Goal: Task Accomplishment & Management: Manage account settings

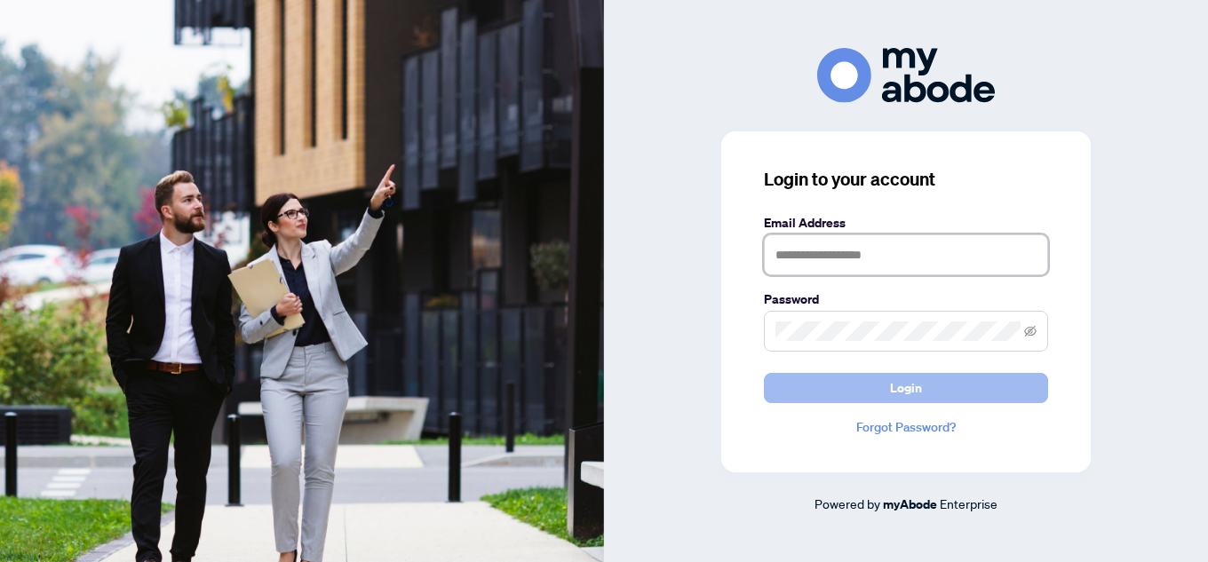
type input "**********"
click at [917, 385] on span "Login" at bounding box center [906, 388] width 32 height 28
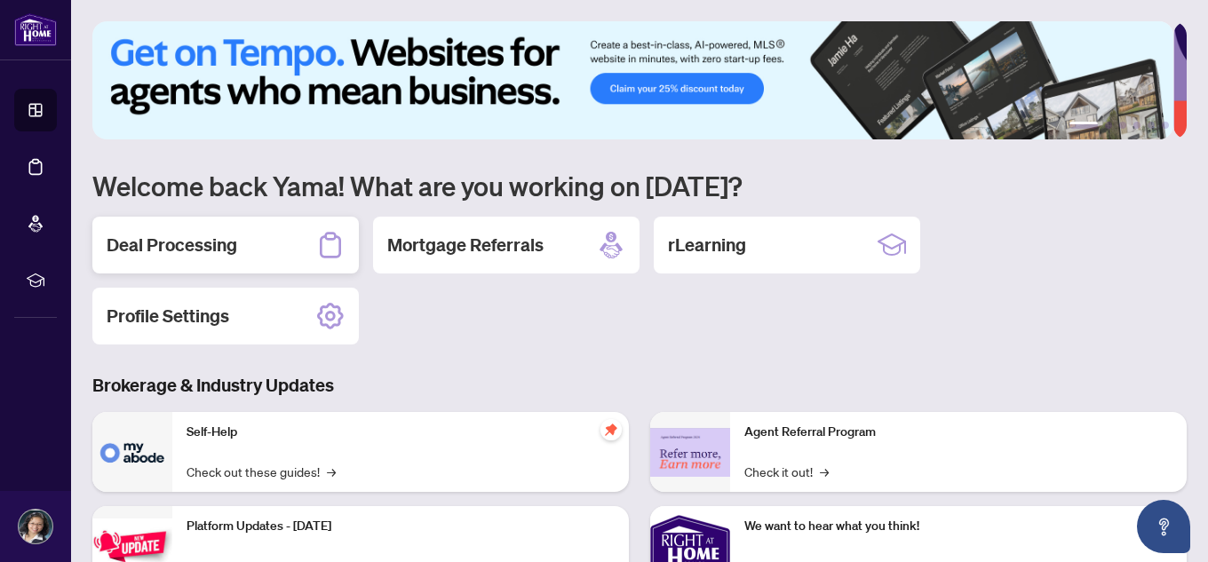
click at [168, 234] on h2 "Deal Processing" at bounding box center [172, 245] width 131 height 25
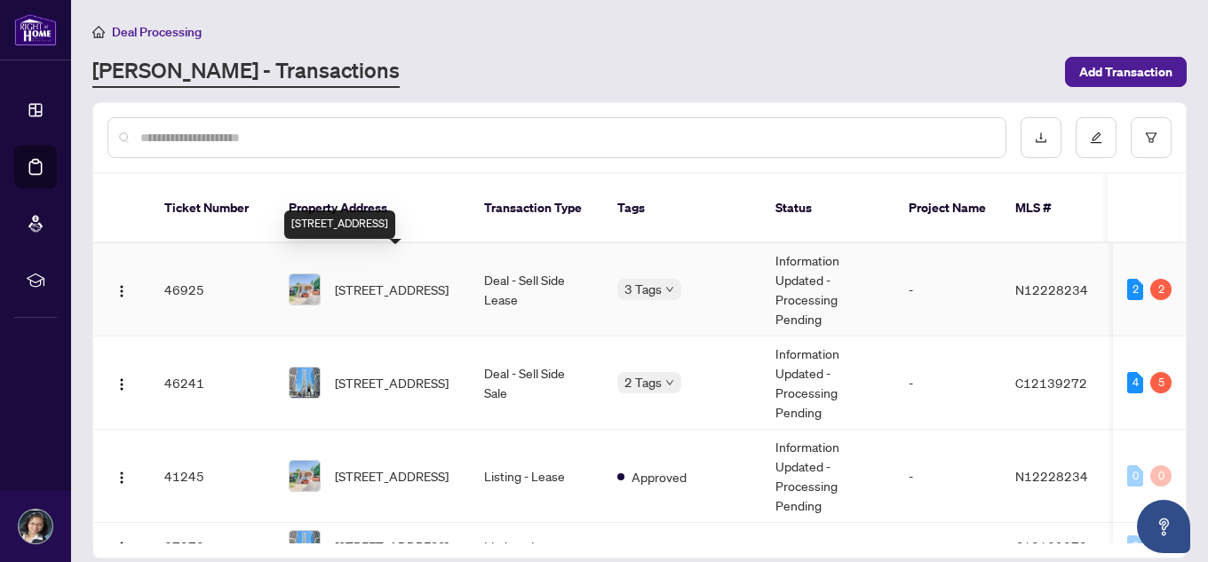
click at [396, 280] on span "[STREET_ADDRESS]" at bounding box center [392, 290] width 114 height 20
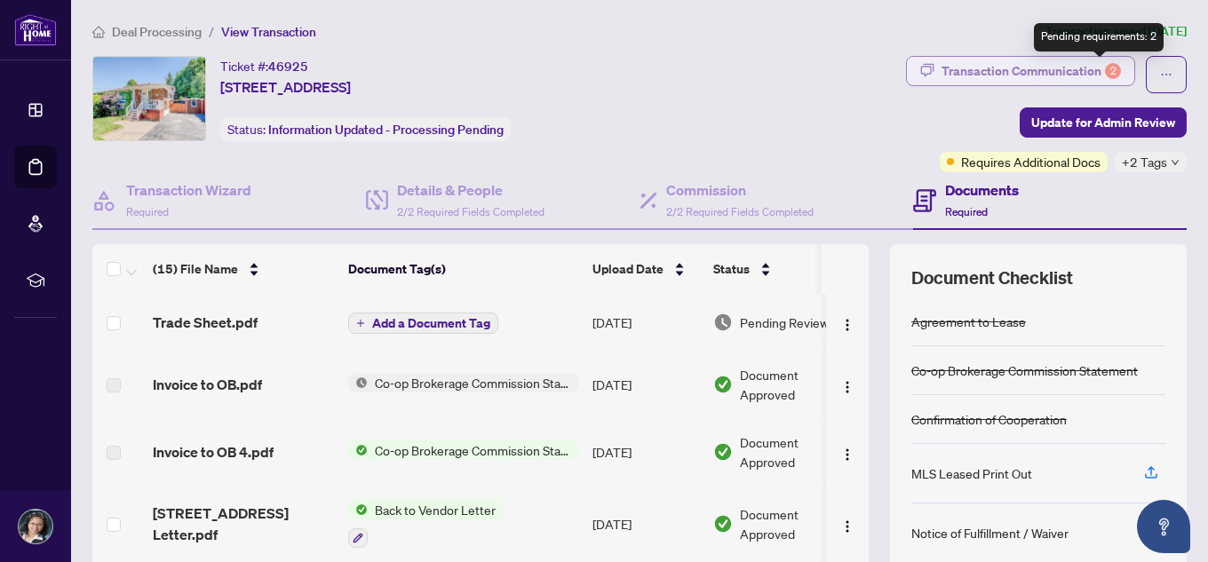
click at [1105, 66] on div "2" at bounding box center [1113, 71] width 16 height 16
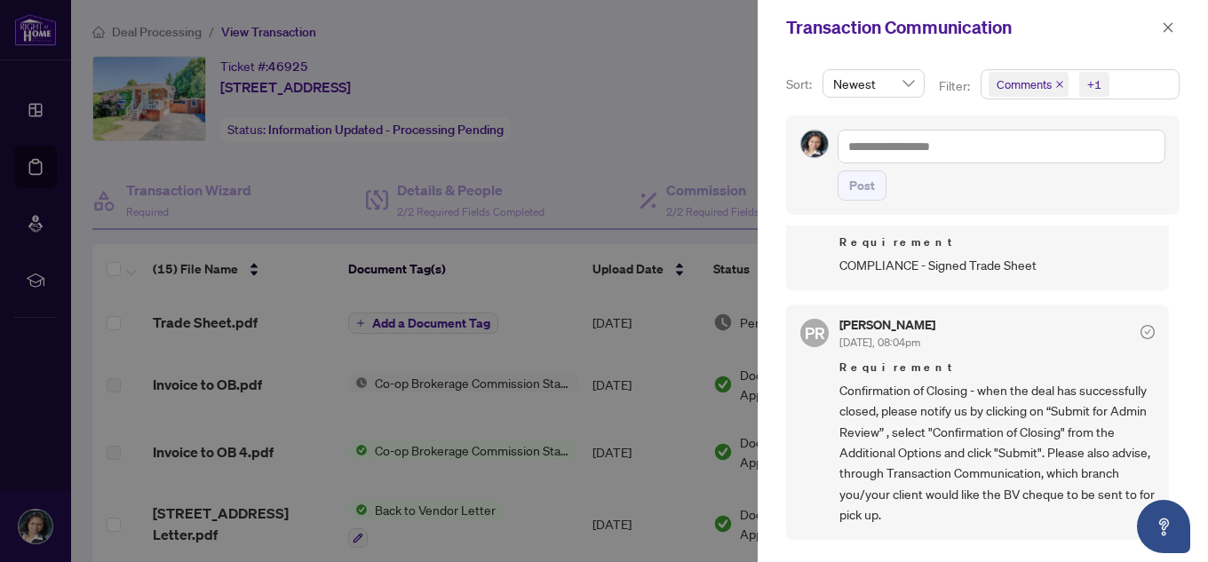
scroll to position [89, 0]
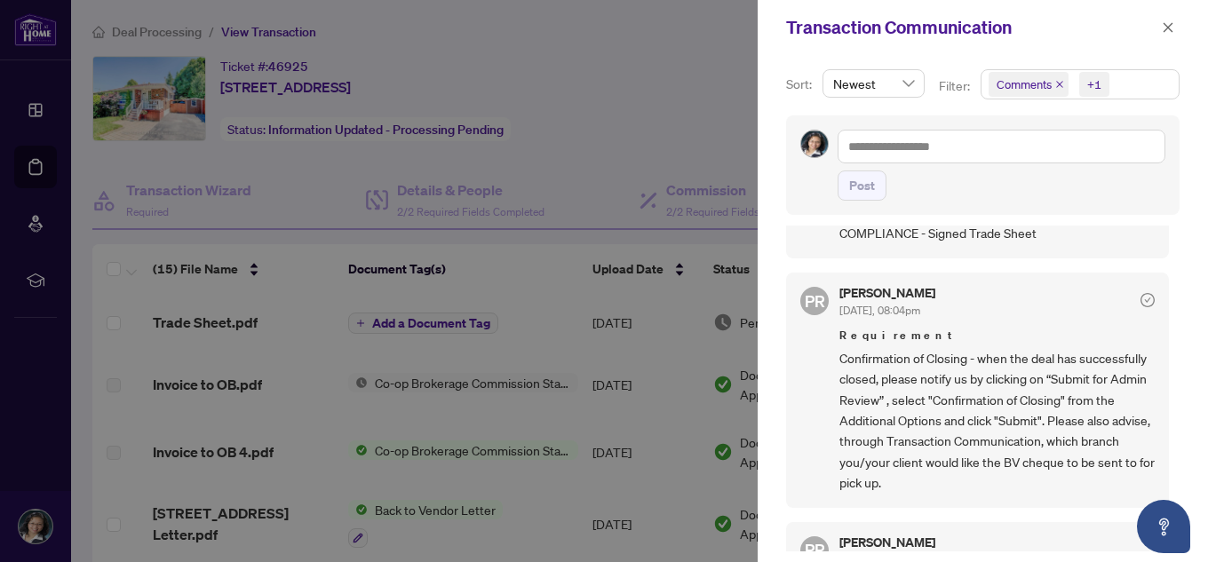
click at [284, 175] on div at bounding box center [604, 281] width 1208 height 562
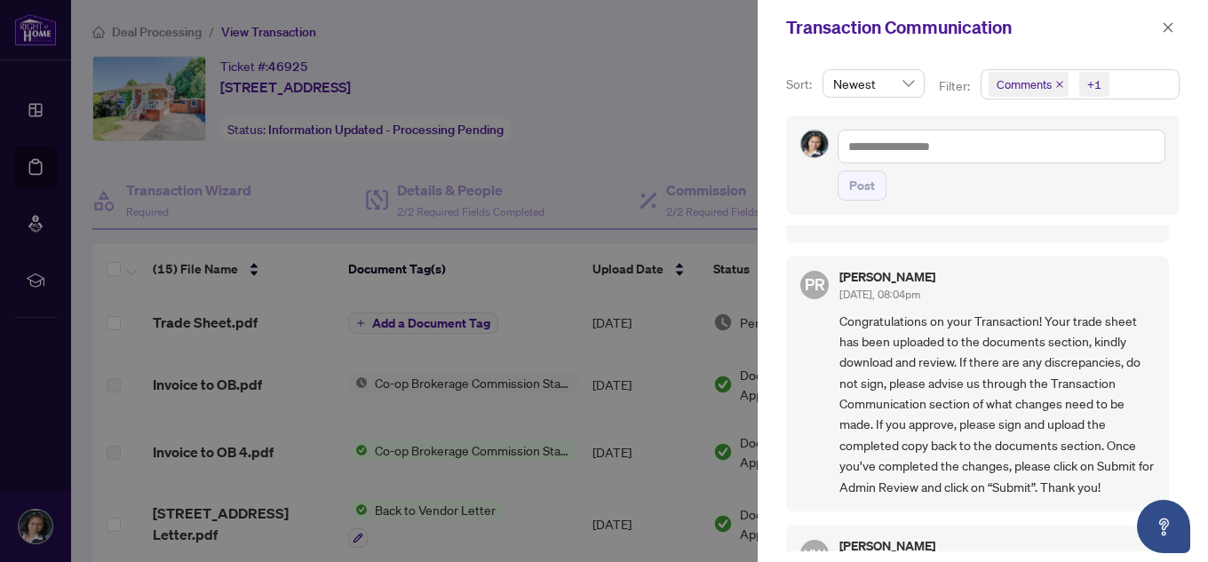
scroll to position [355, 0]
click at [615, 161] on div at bounding box center [604, 281] width 1208 height 562
click at [1157, 29] on button "button" at bounding box center [1167, 27] width 23 height 21
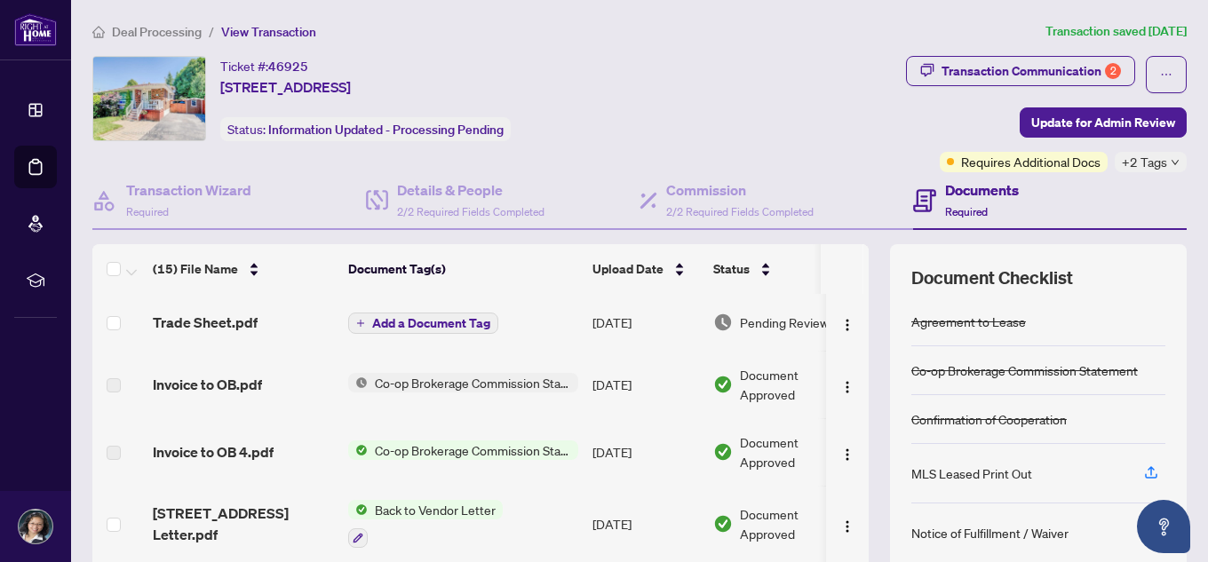
click at [623, 320] on td "Aug/21/2025" at bounding box center [645, 322] width 121 height 57
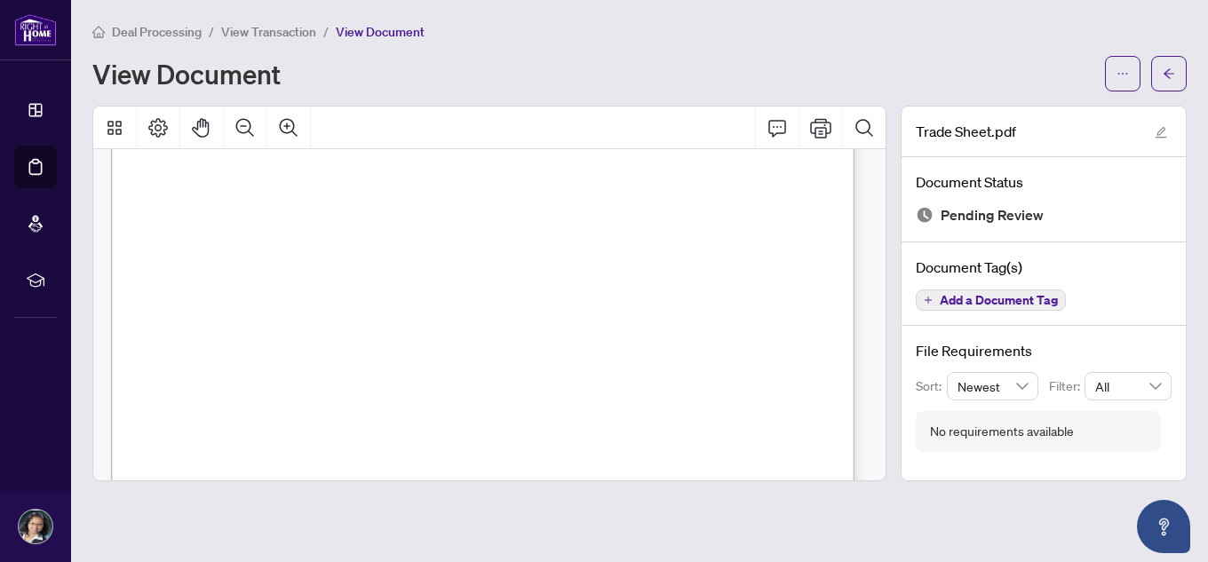
scroll to position [533, 0]
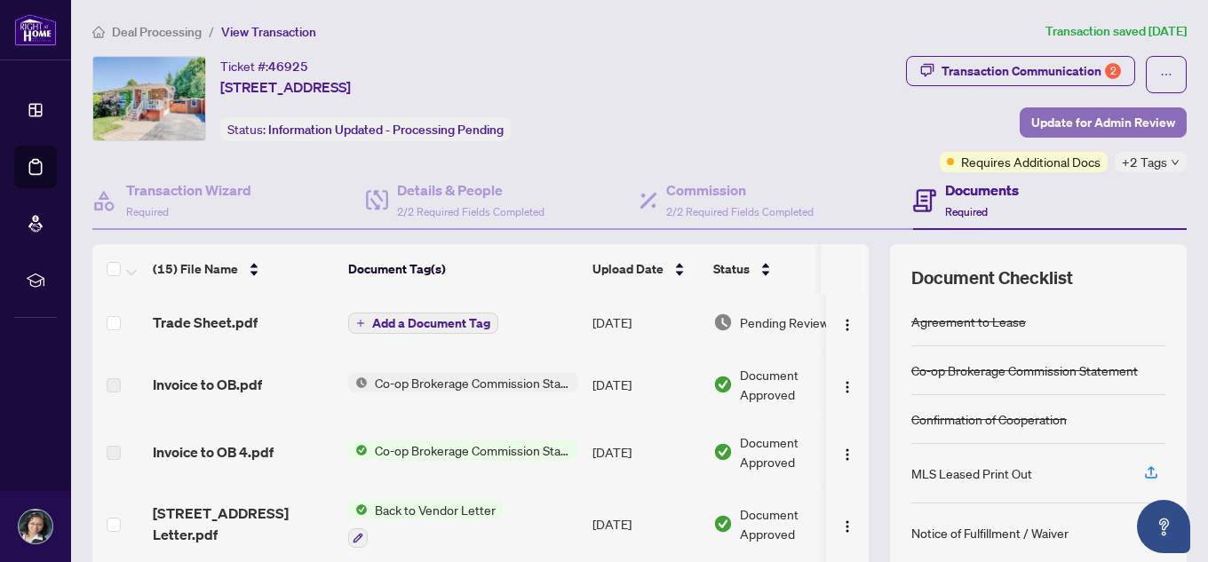
click at [1106, 121] on span "Update for Admin Review" at bounding box center [1103, 122] width 144 height 28
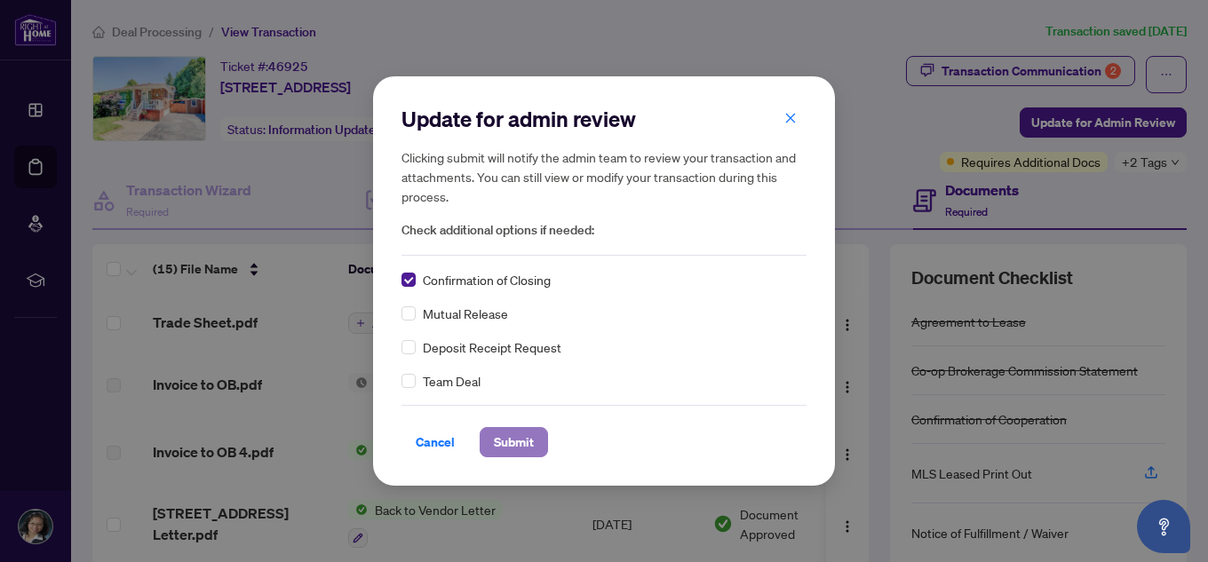
click at [521, 441] on span "Submit" at bounding box center [514, 442] width 40 height 28
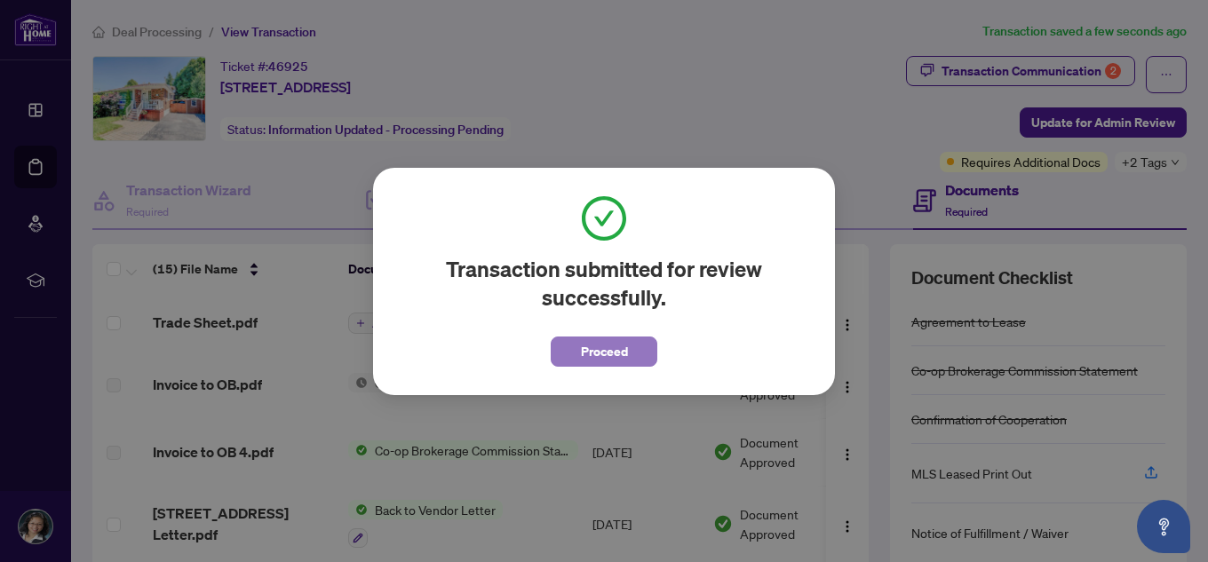
click at [608, 346] on span "Proceed" at bounding box center [604, 351] width 47 height 28
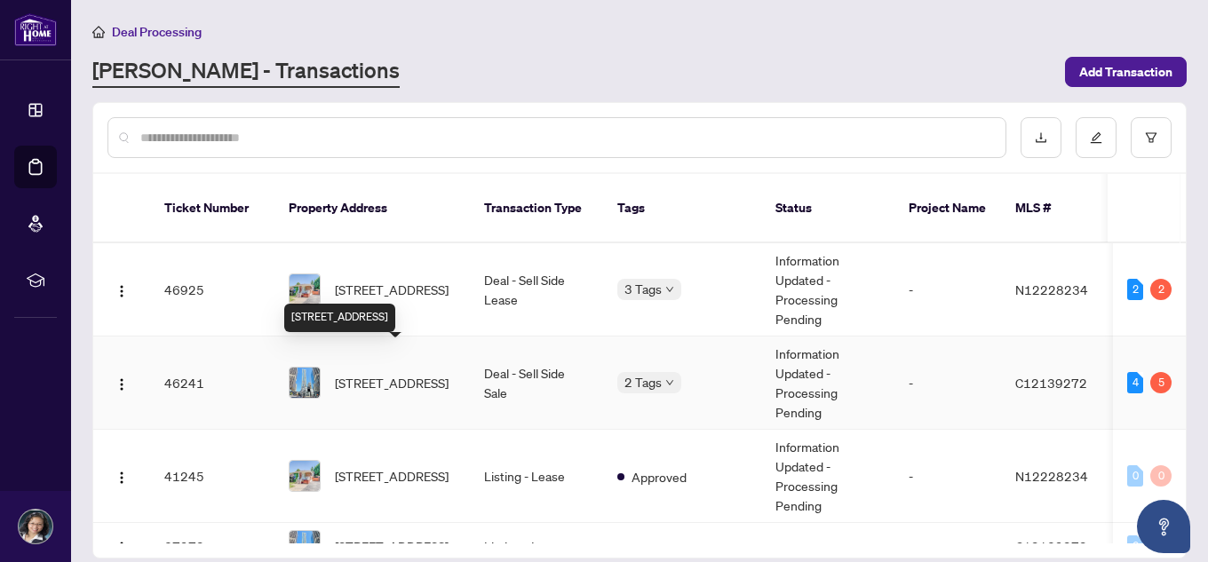
click at [364, 373] on span "4707-1 Bloor St, Toronto, Ontario M4W 1A9, Canada" at bounding box center [392, 383] width 114 height 20
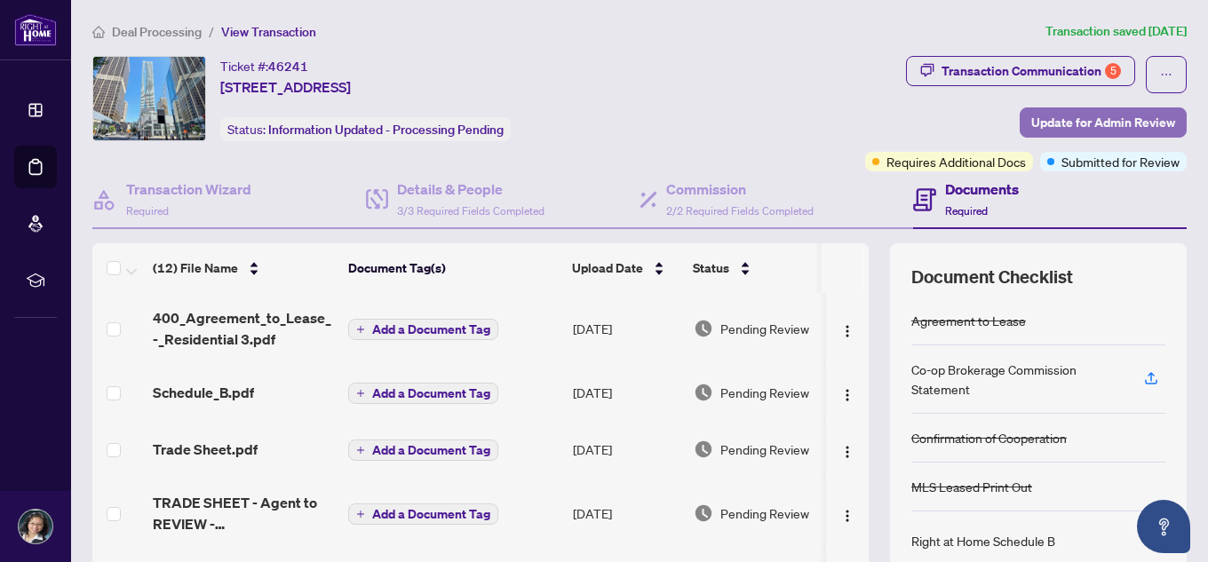
click at [1054, 115] on span "Update for Admin Review" at bounding box center [1103, 122] width 144 height 28
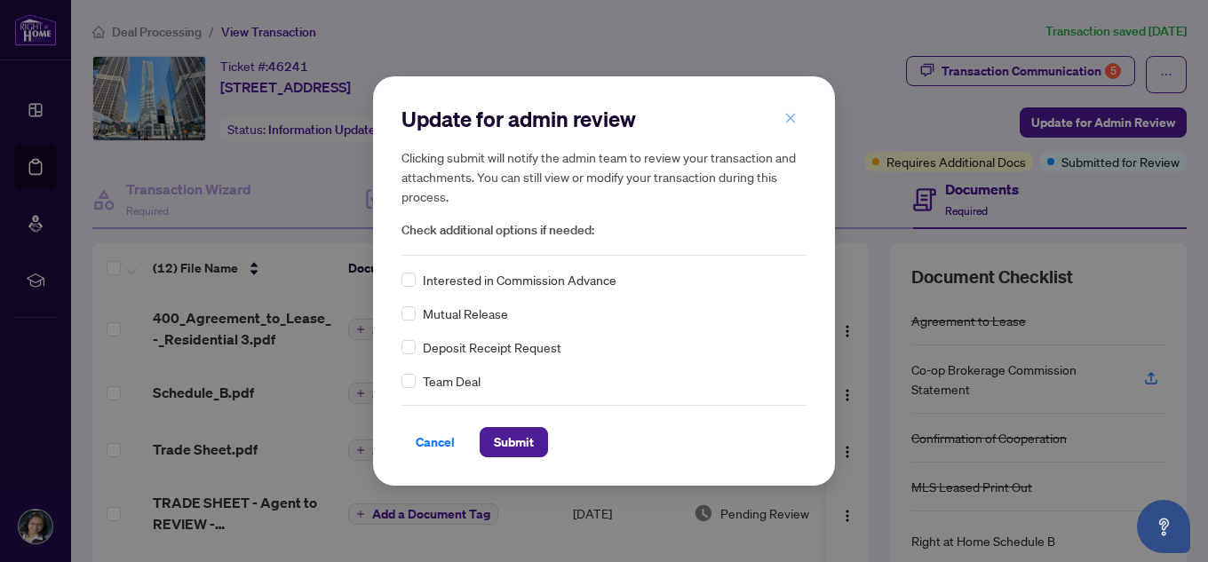
click at [789, 121] on icon "close" at bounding box center [791, 118] width 10 height 10
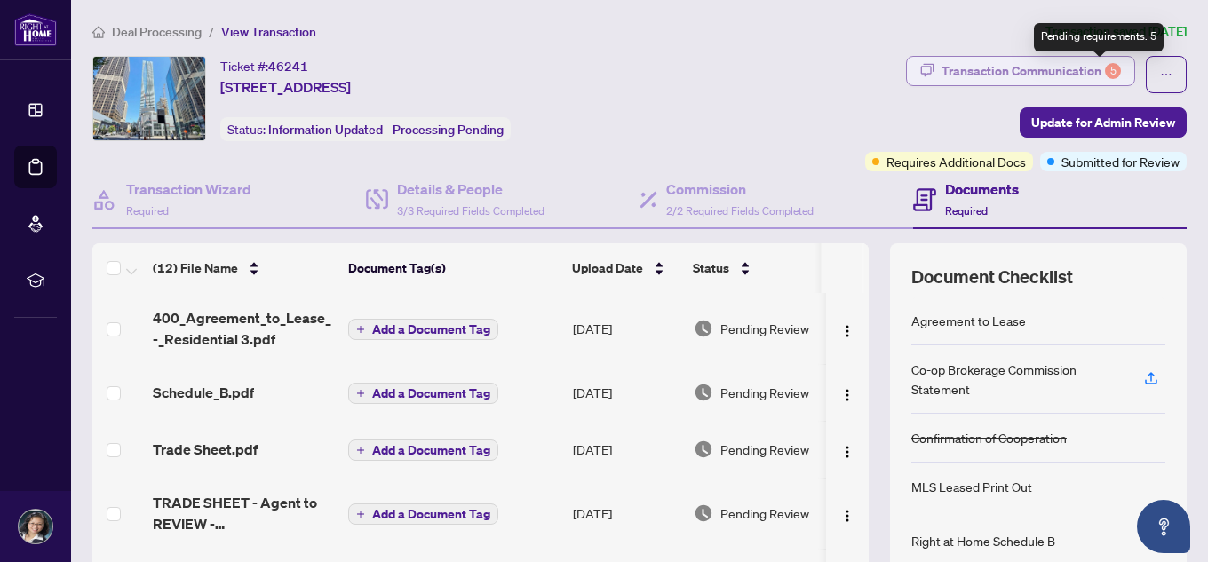
click at [1105, 70] on div "5" at bounding box center [1113, 71] width 16 height 16
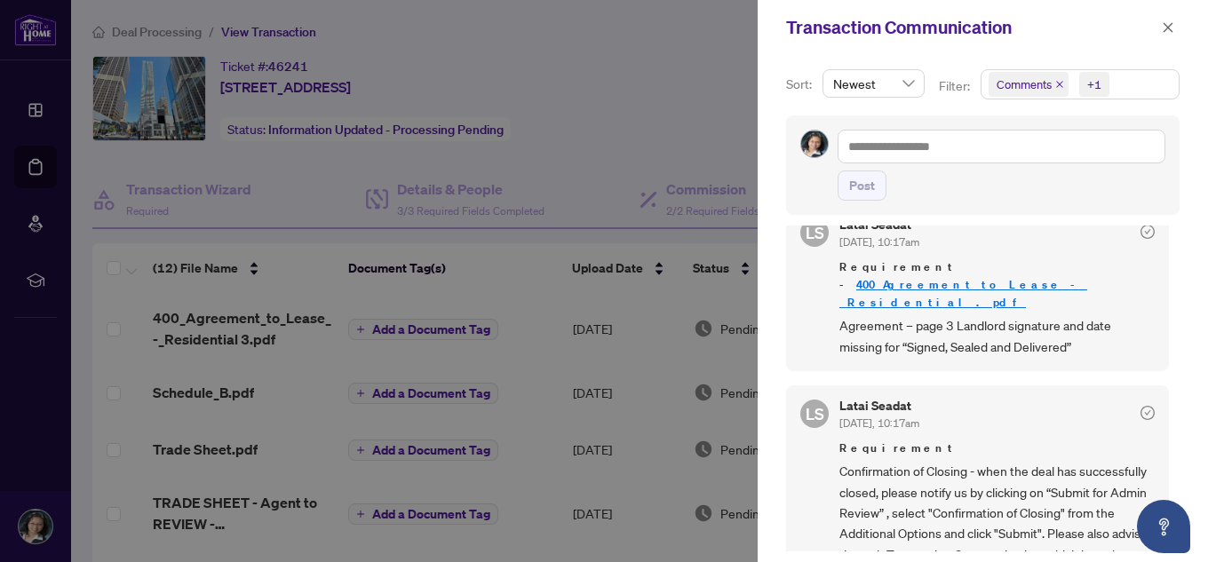
scroll to position [266, 0]
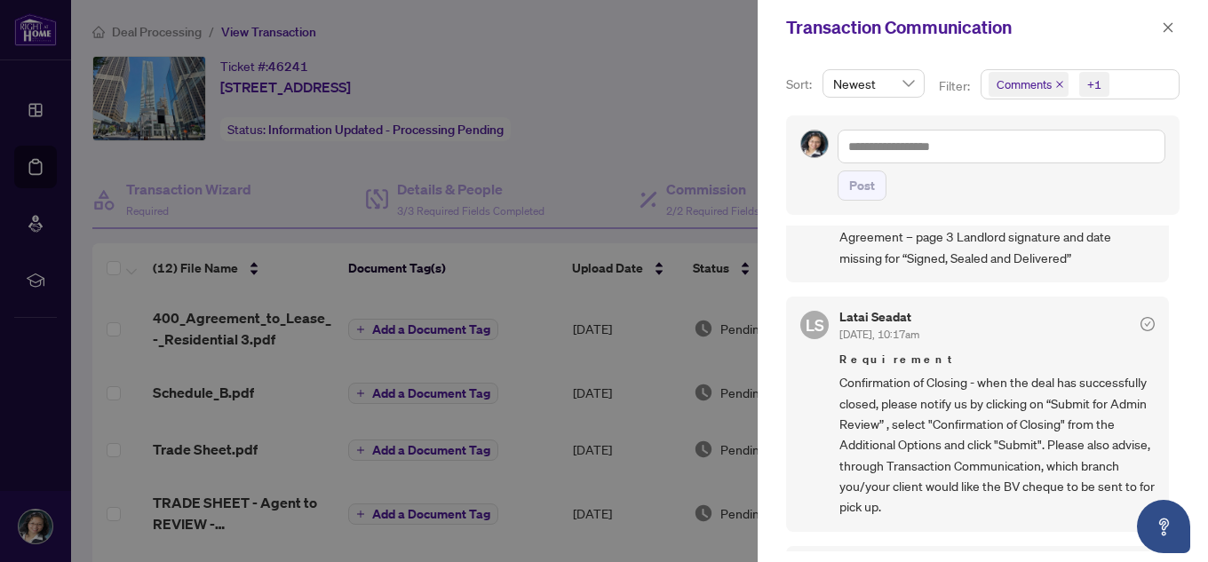
click at [548, 160] on div at bounding box center [604, 281] width 1208 height 562
click at [553, 126] on div at bounding box center [604, 281] width 1208 height 562
click at [1170, 24] on icon "close" at bounding box center [1168, 27] width 12 height 12
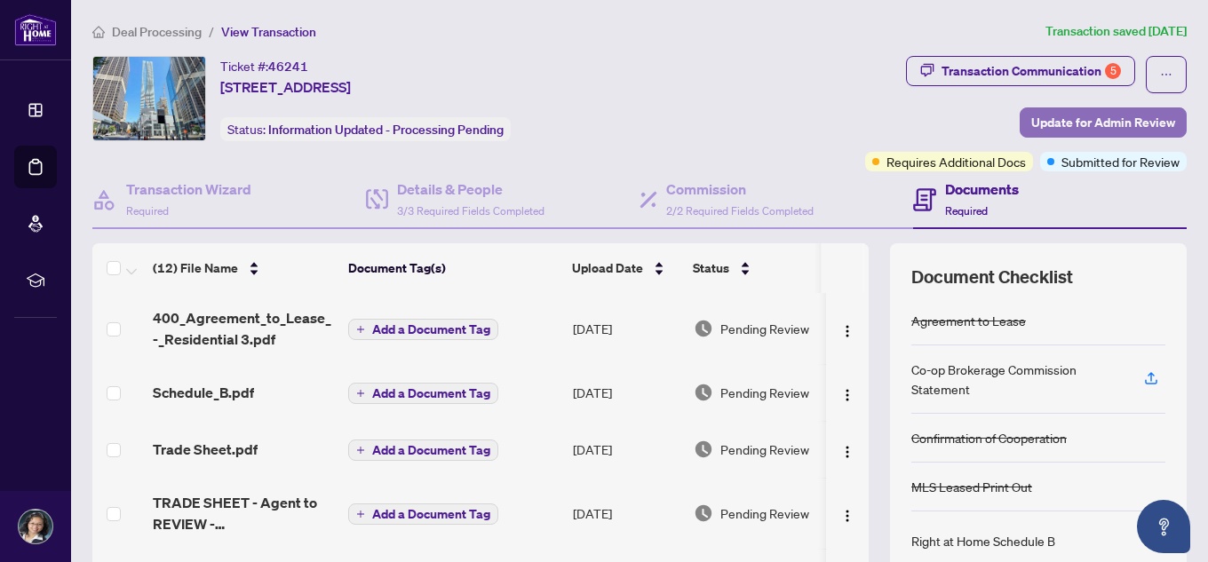
click at [1124, 121] on span "Update for Admin Review" at bounding box center [1103, 122] width 144 height 28
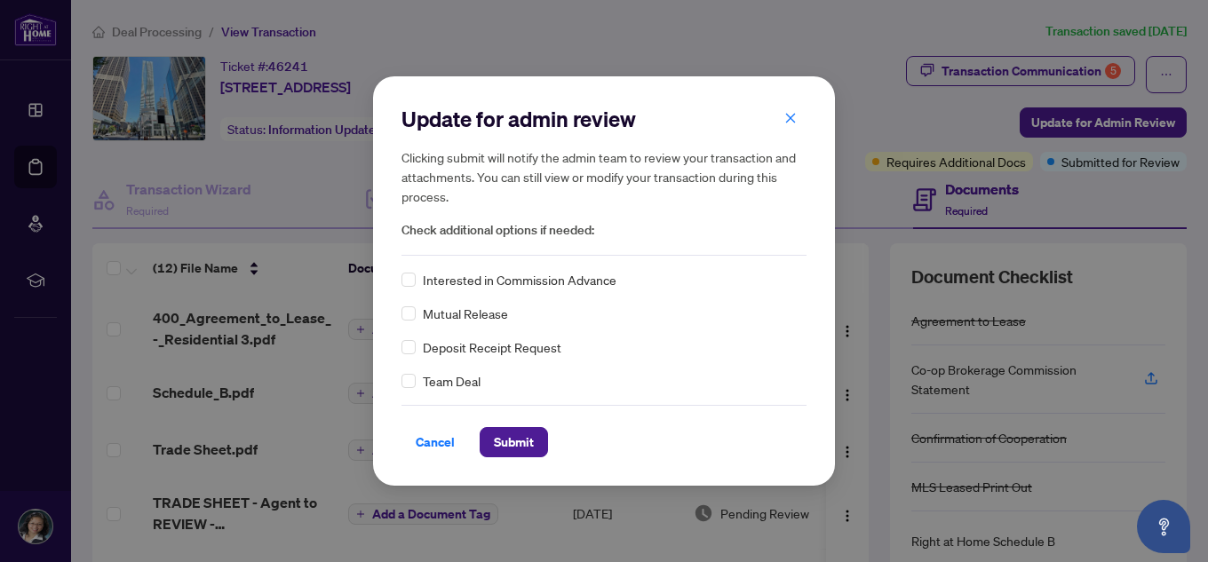
click at [462, 229] on span "Check additional options if needed:" at bounding box center [603, 230] width 405 height 20
click at [456, 320] on span "Mutual Release" at bounding box center [465, 314] width 85 height 20
click at [449, 392] on div "Update for admin review Clicking submit will notify the admin team to review yo…" at bounding box center [603, 281] width 405 height 353
click at [437, 449] on span "Cancel" at bounding box center [435, 442] width 39 height 28
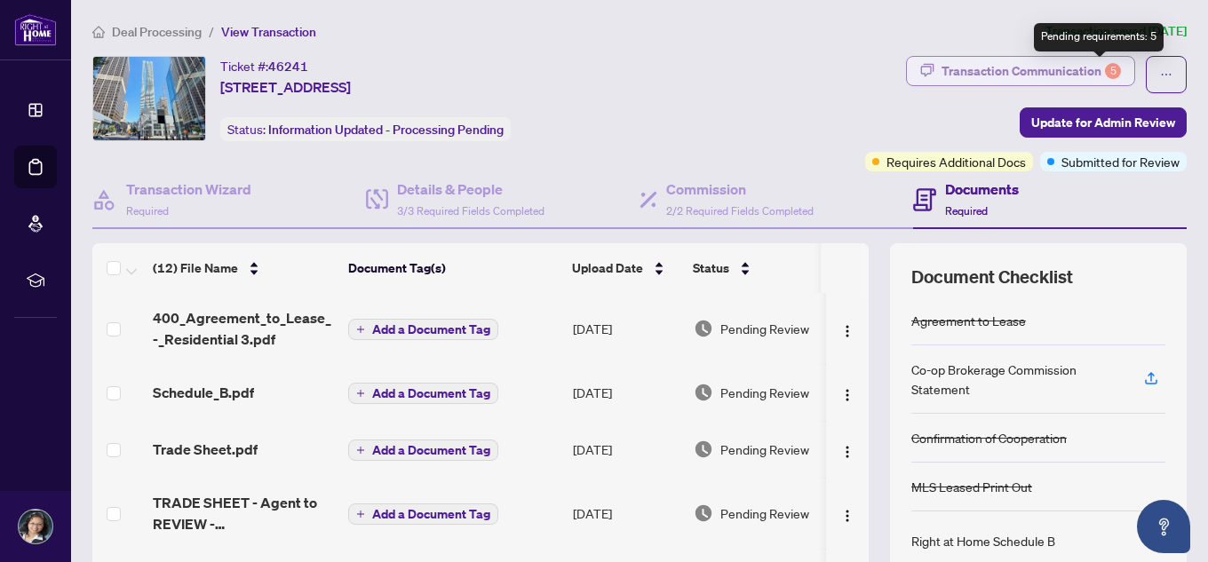
click at [1105, 72] on div "5" at bounding box center [1113, 71] width 16 height 16
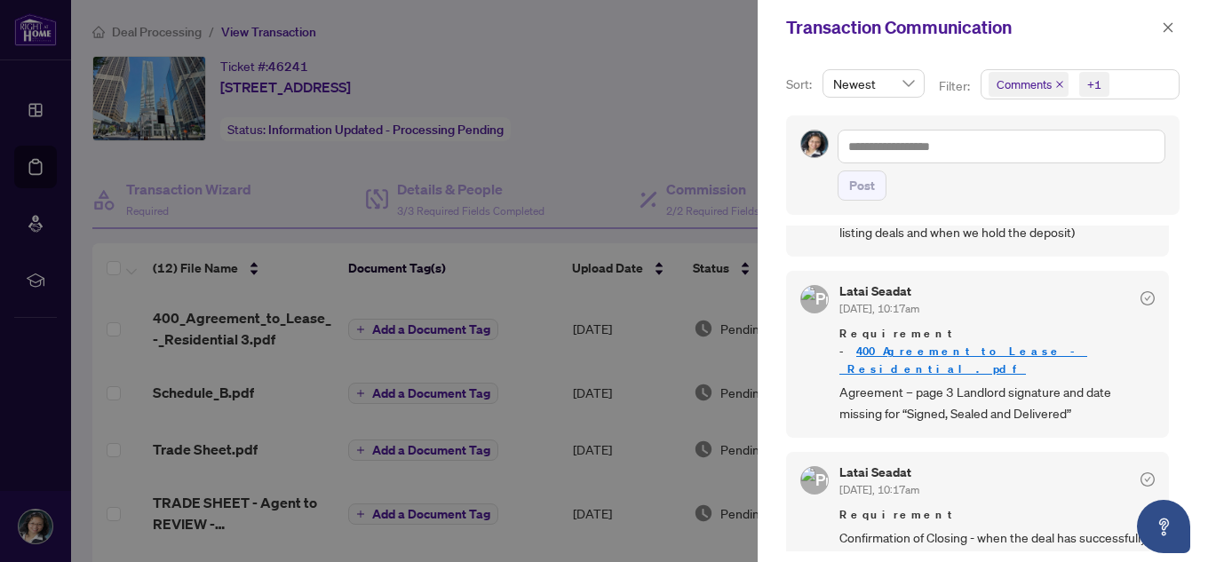
scroll to position [0, 0]
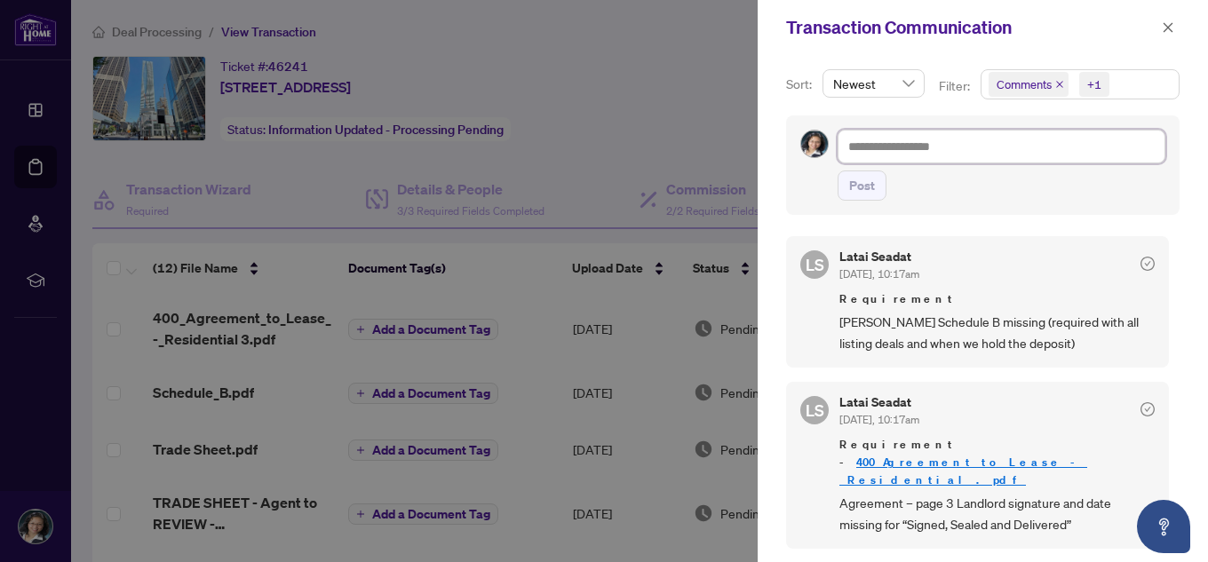
click at [903, 146] on textarea at bounding box center [1001, 147] width 328 height 34
type textarea "*"
type textarea "**"
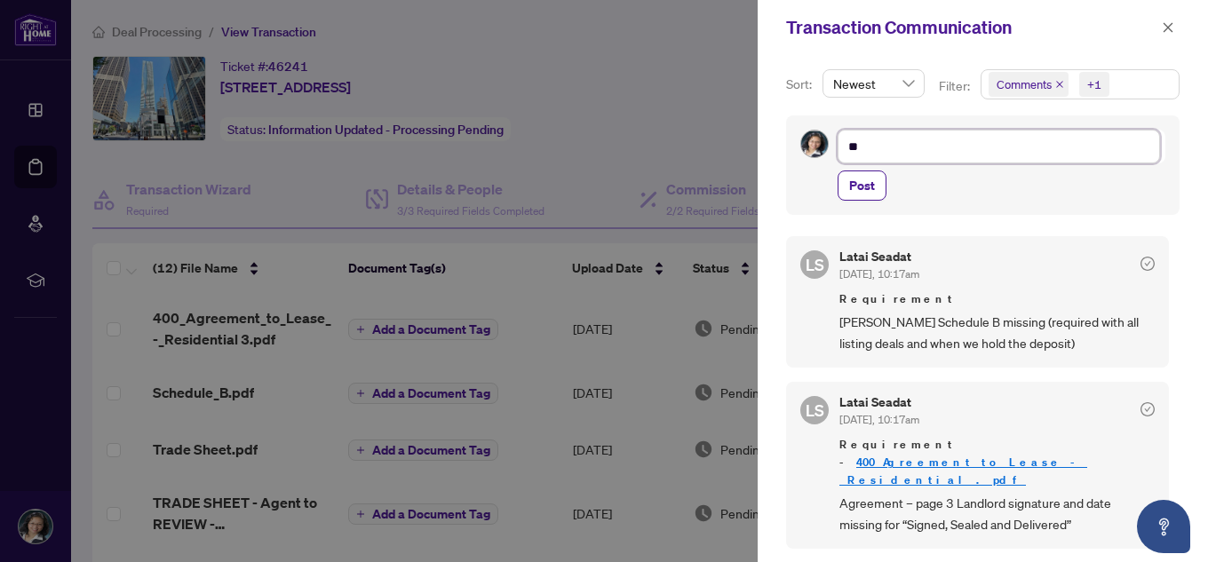
type textarea "***"
type textarea "*****"
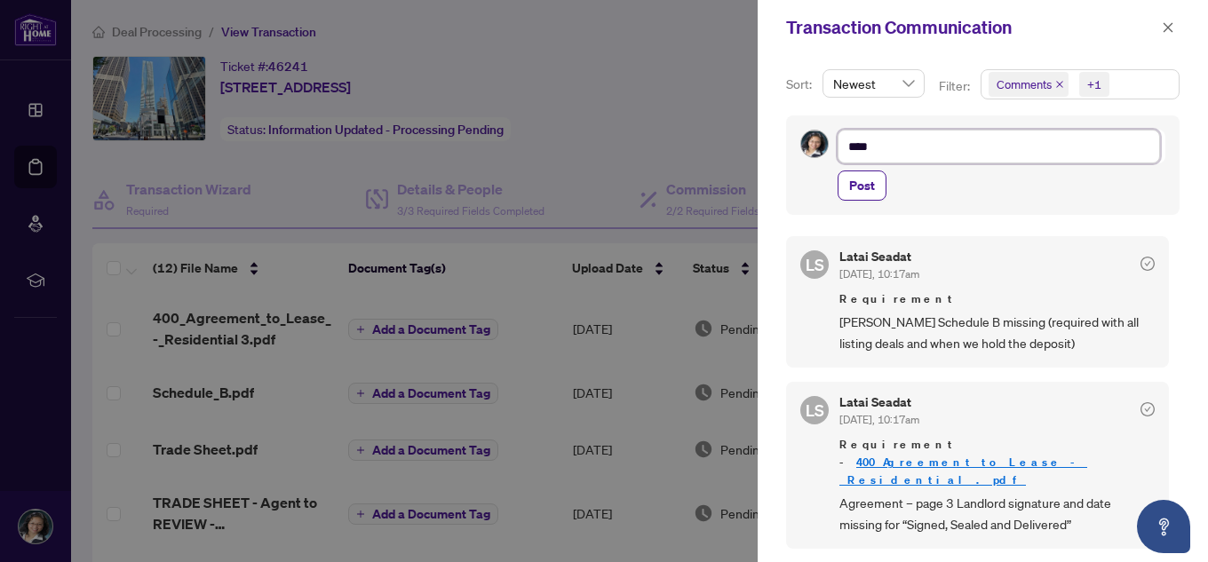
type textarea "*****"
type textarea "******"
type textarea "*******"
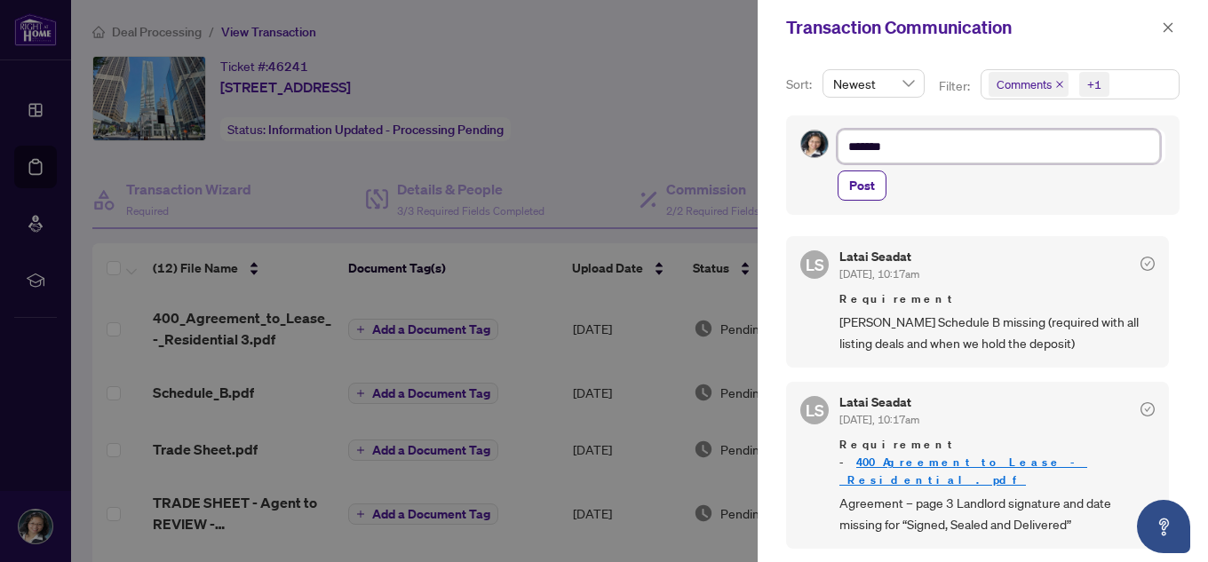
type textarea "********"
type textarea "**********"
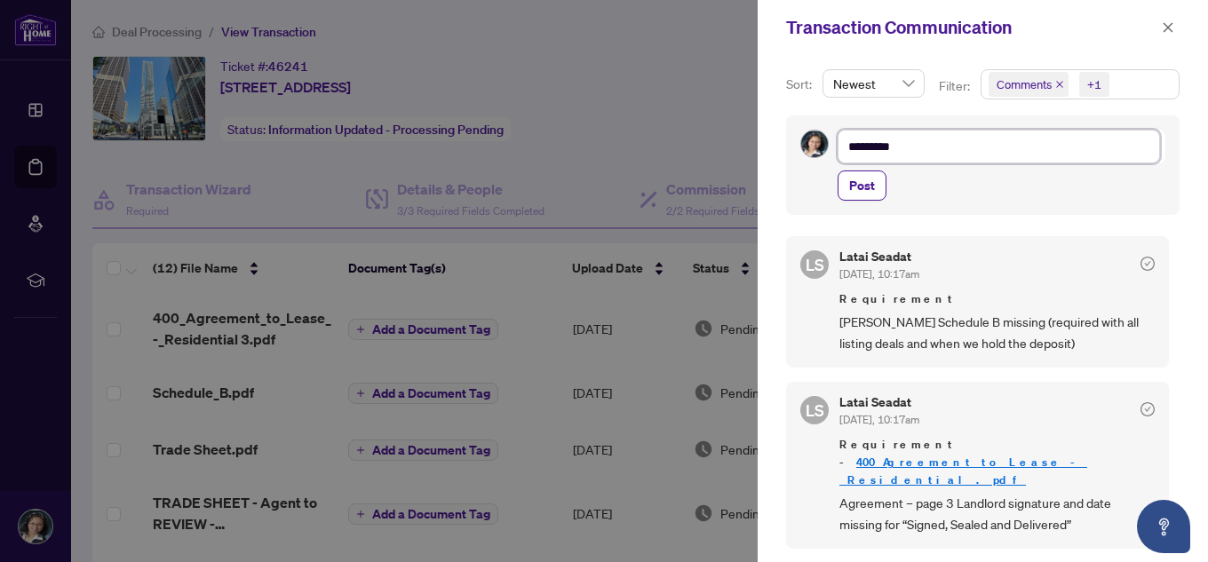
type textarea "**********"
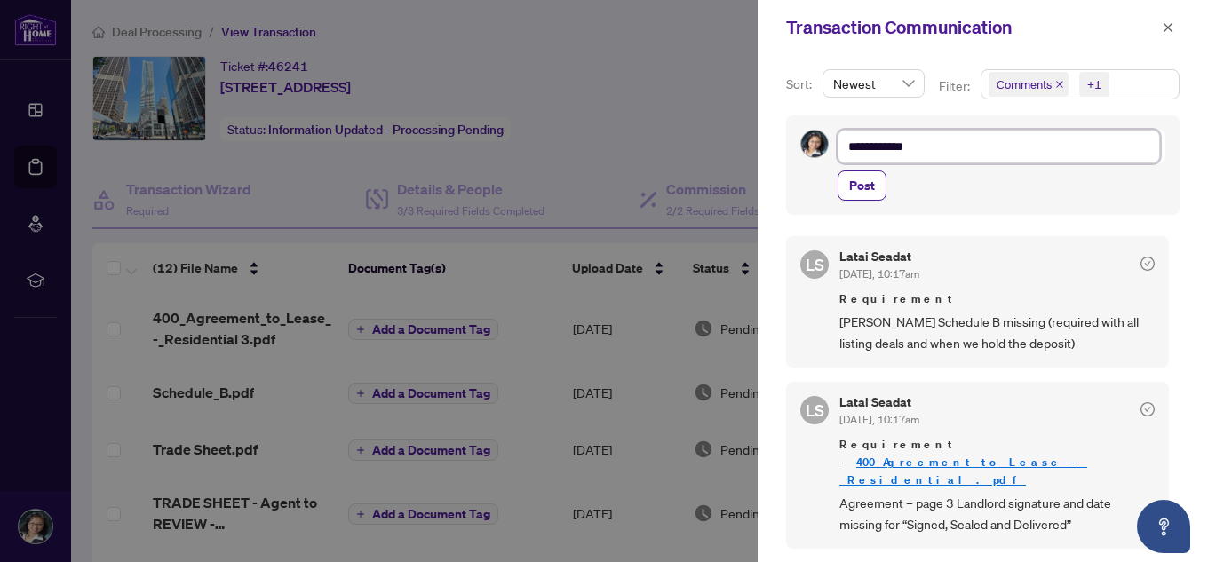
type textarea "**********"
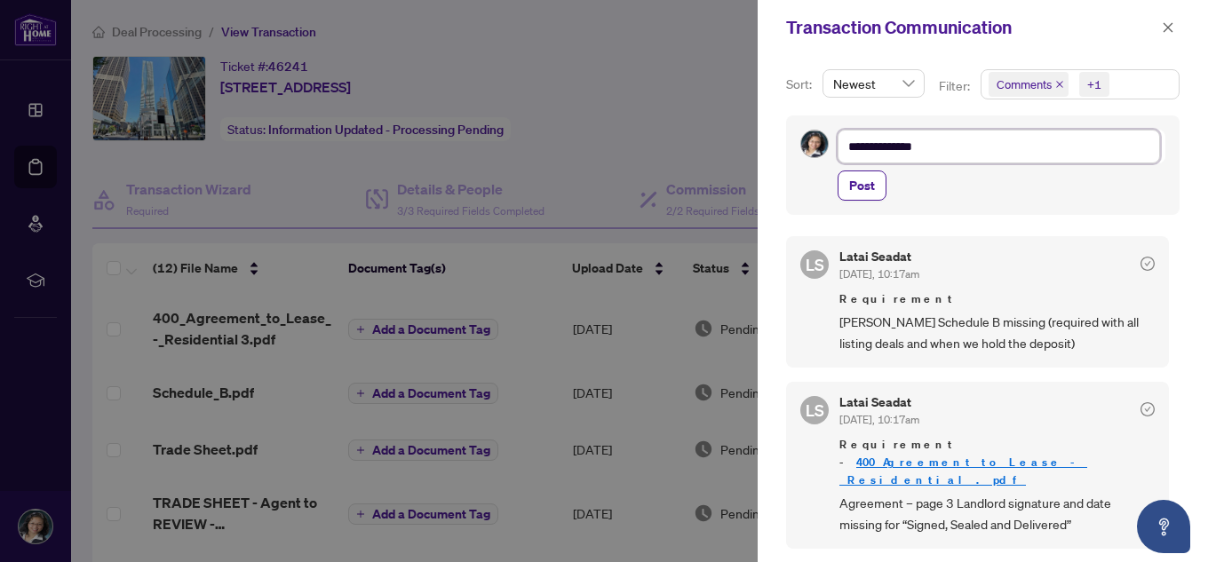
type textarea "**********"
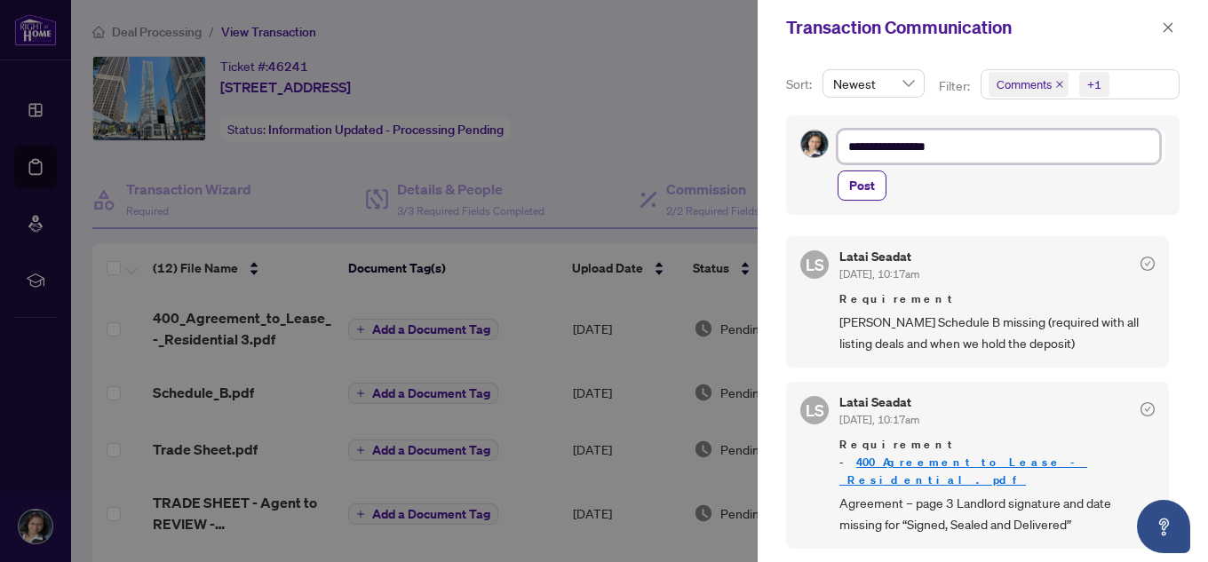
type textarea "**********"
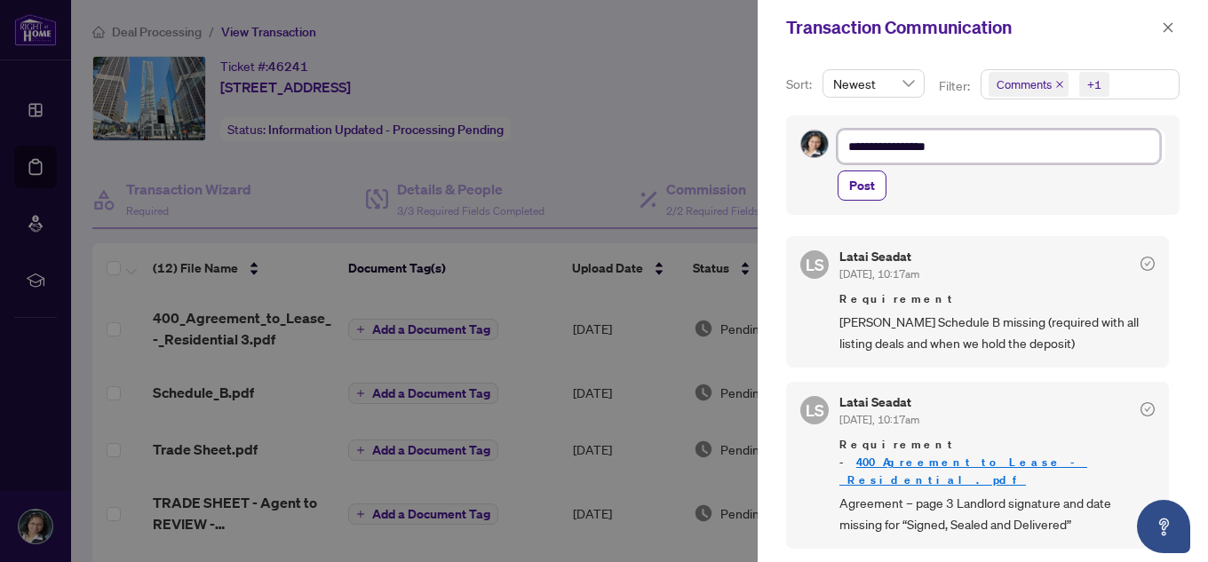
type textarea "**********"
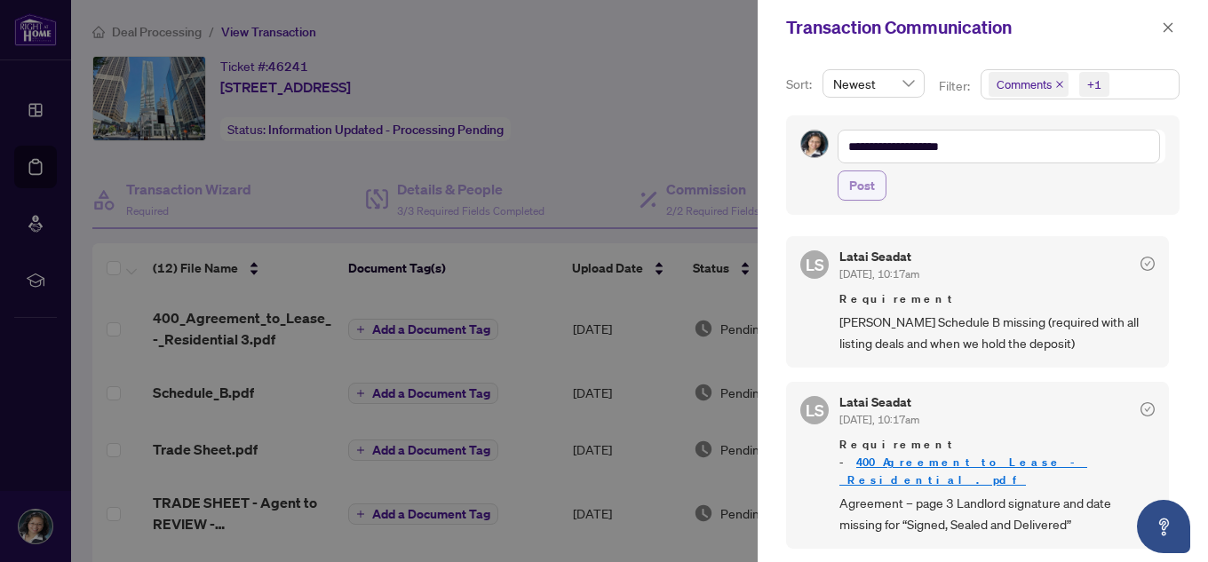
click at [848, 188] on button "Post" at bounding box center [861, 186] width 49 height 30
type textarea "**********"
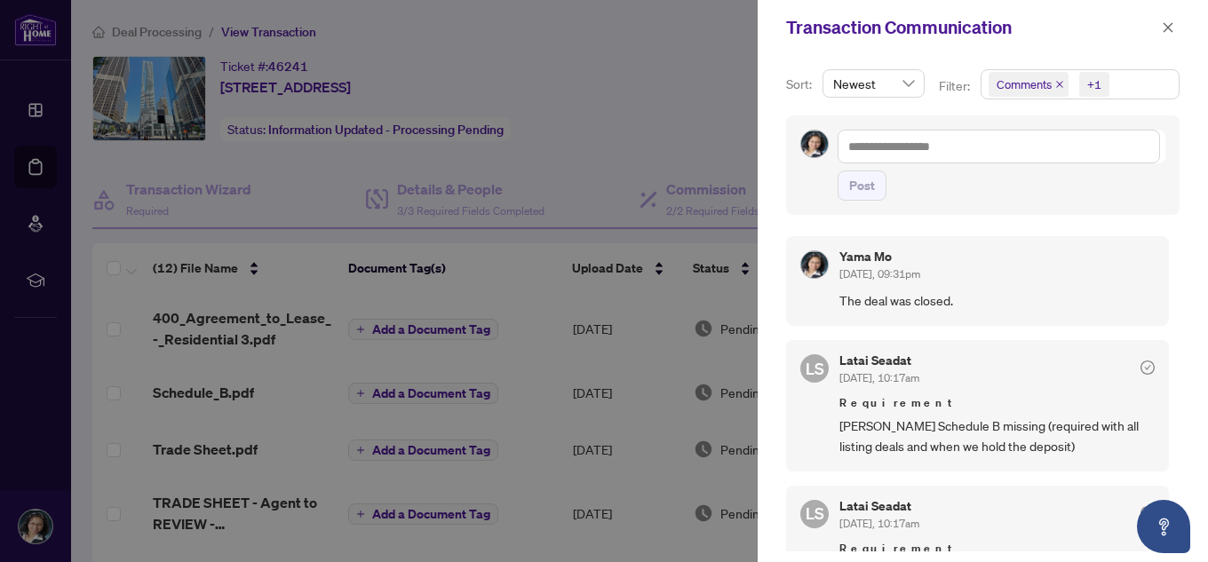
click at [1104, 255] on div "Yama Mo Sep/04/2025, 09:31pm" at bounding box center [996, 266] width 315 height 33
click at [667, 123] on div at bounding box center [604, 281] width 1208 height 562
click at [1165, 26] on icon "close" at bounding box center [1168, 27] width 10 height 10
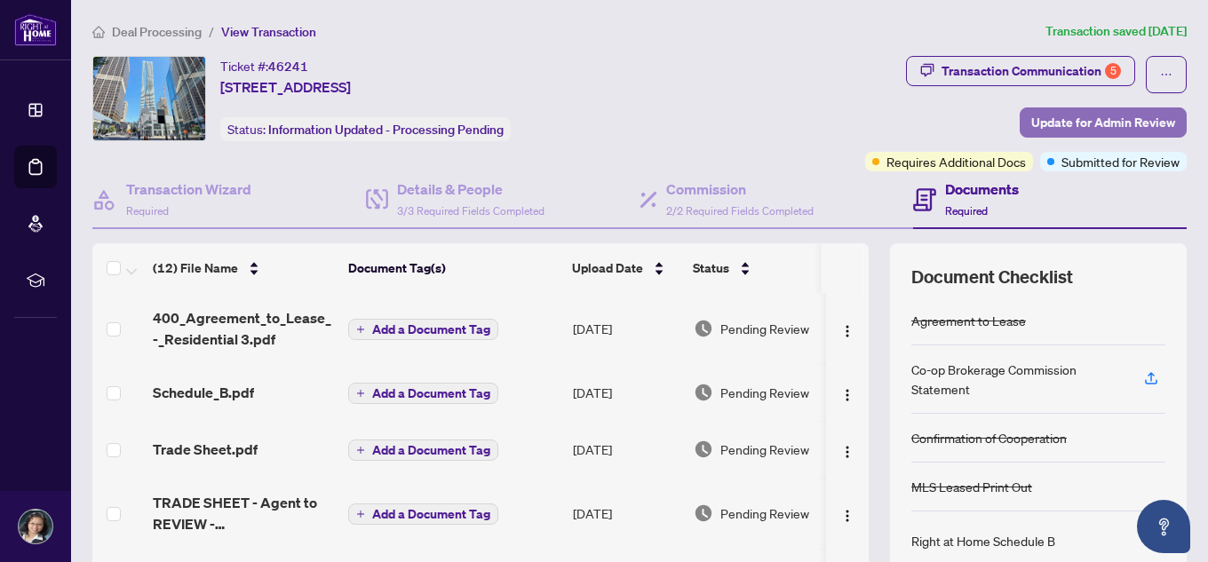
click at [1104, 124] on span "Update for Admin Review" at bounding box center [1103, 122] width 144 height 28
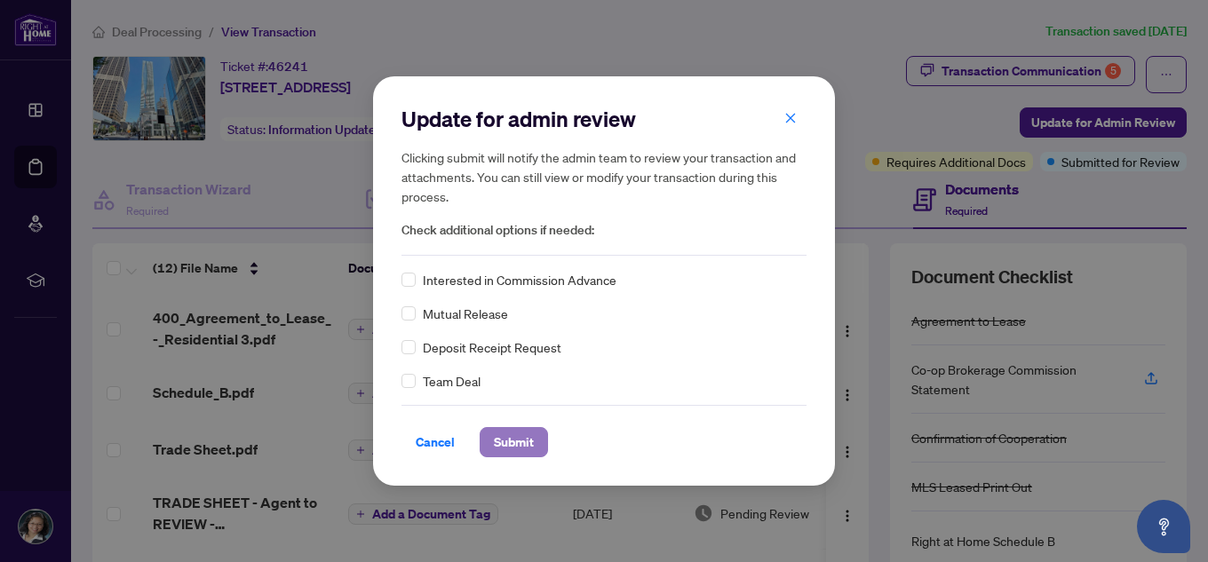
click at [507, 446] on span "Submit" at bounding box center [514, 442] width 40 height 28
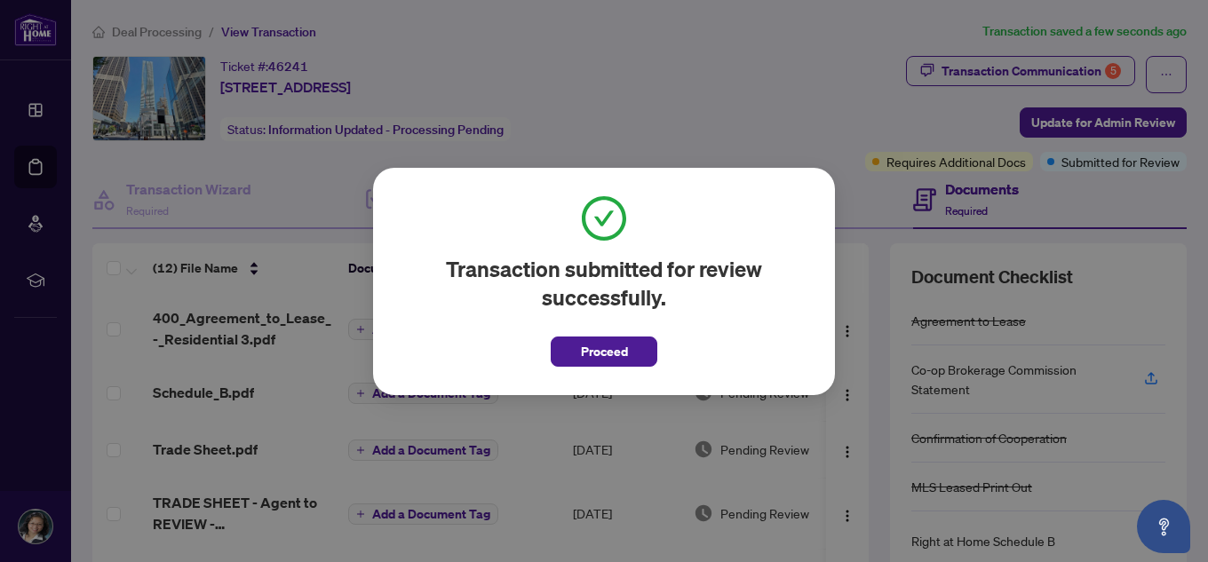
click at [605, 358] on span "Proceed" at bounding box center [604, 351] width 47 height 28
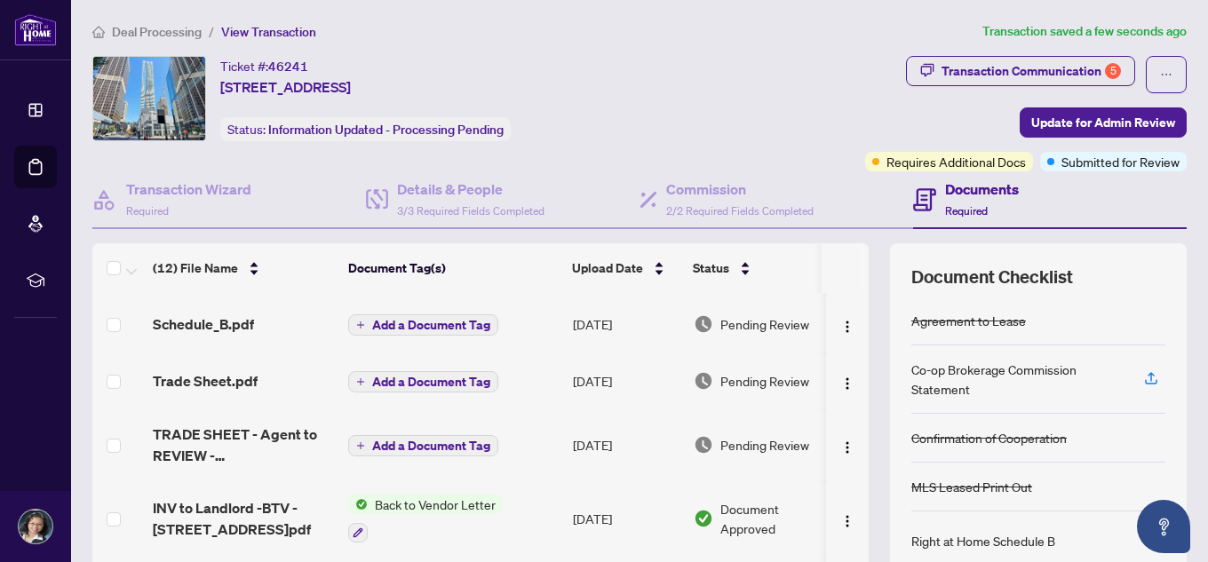
scroll to position [27, 0]
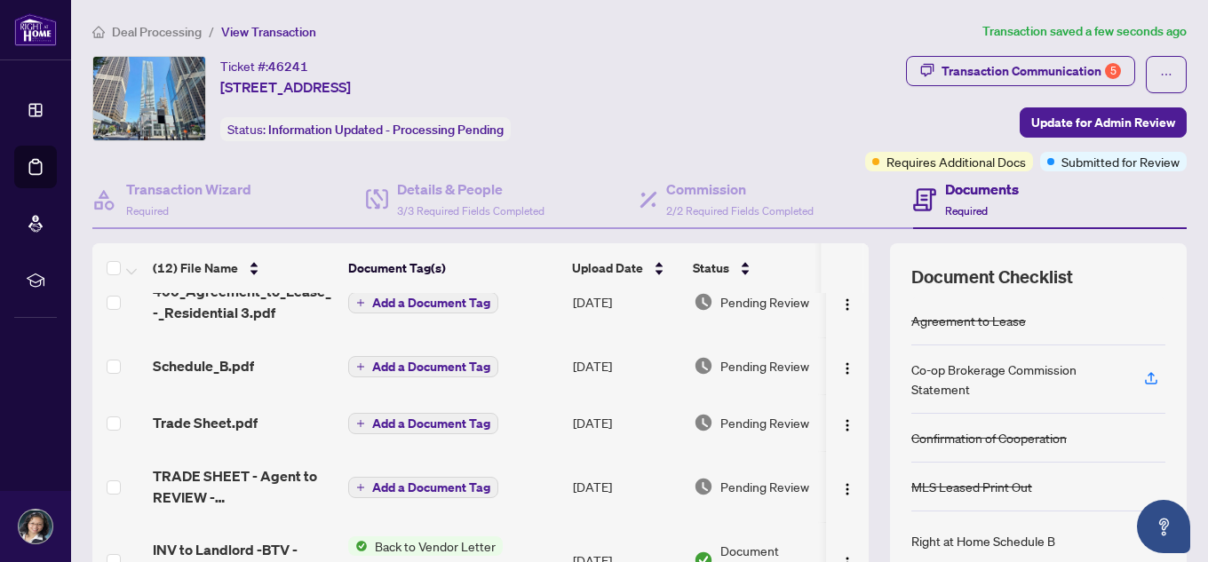
click at [785, 494] on span "Pending Review" at bounding box center [764, 487] width 89 height 20
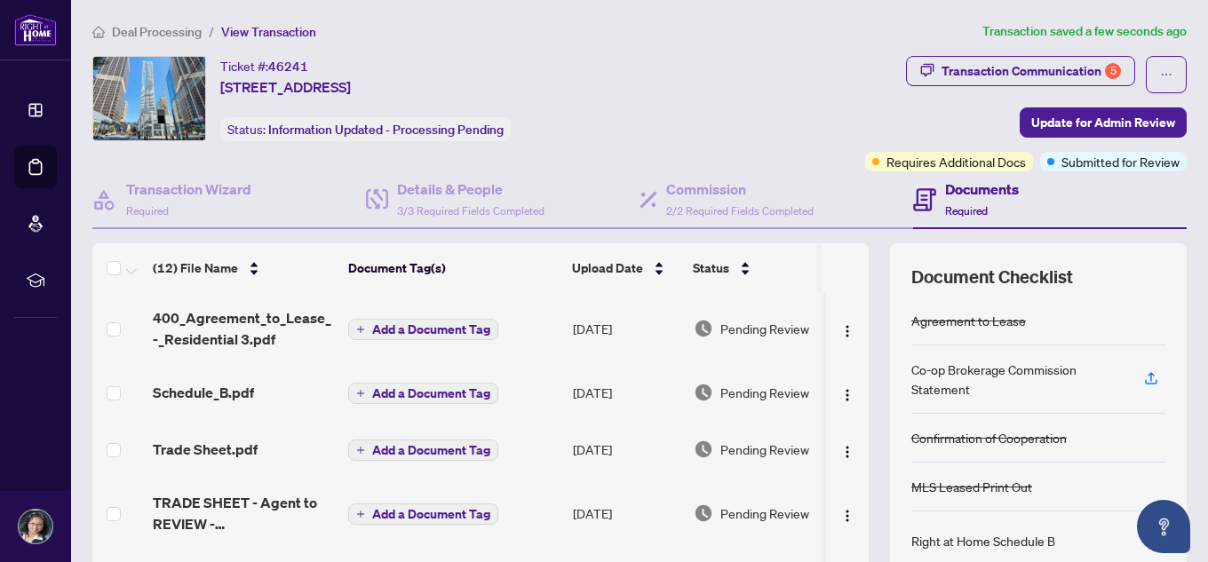
scroll to position [89, 0]
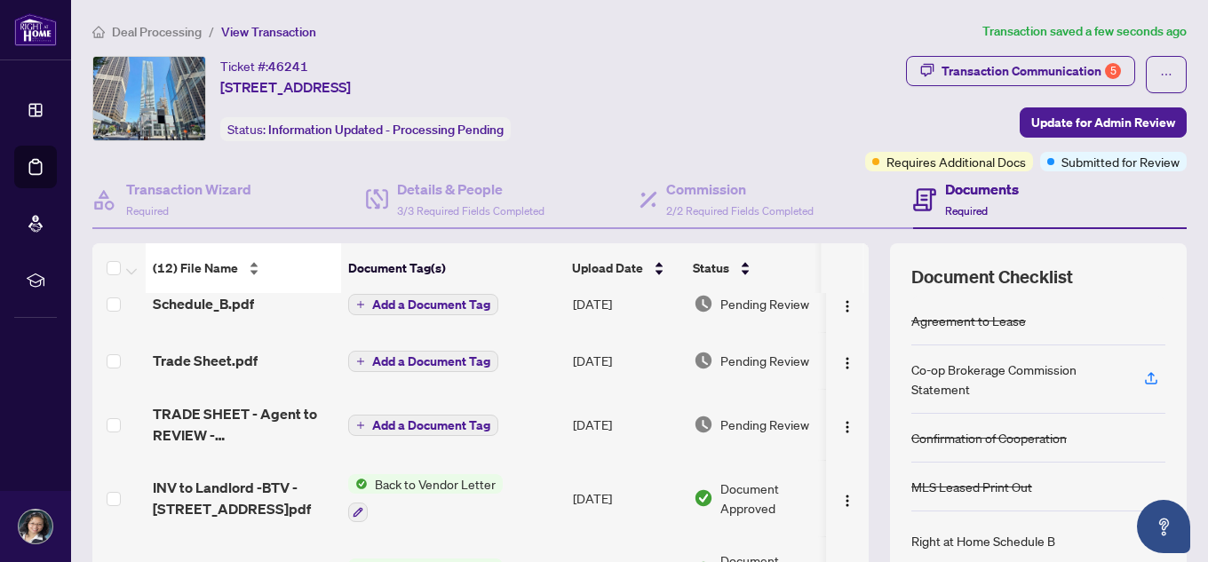
click at [229, 278] on div "(12) File Name" at bounding box center [243, 268] width 181 height 20
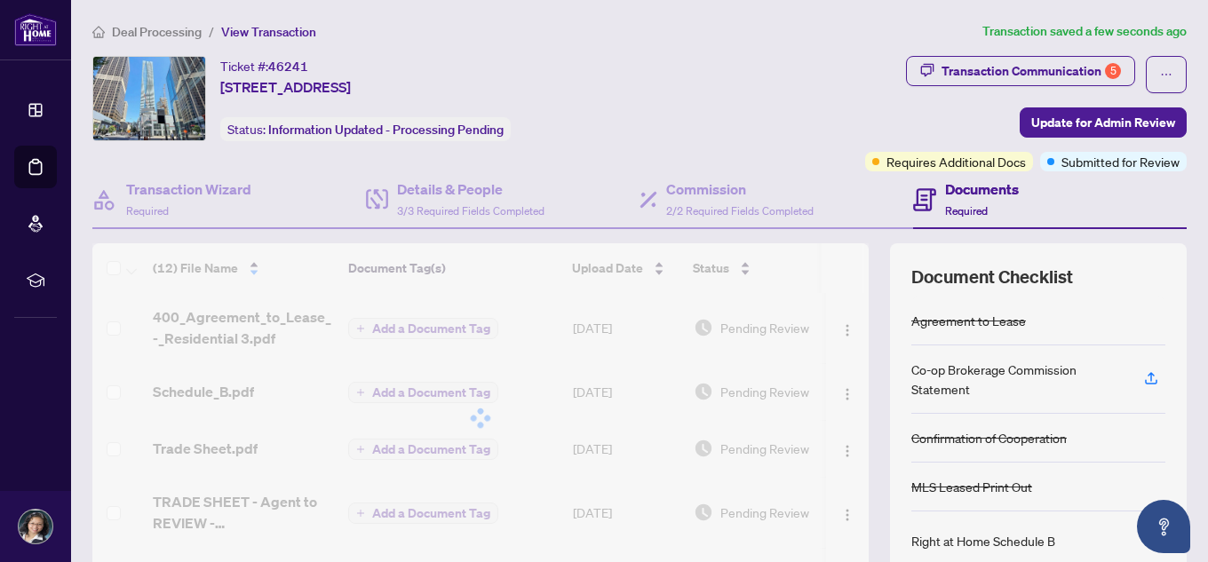
scroll to position [0, 0]
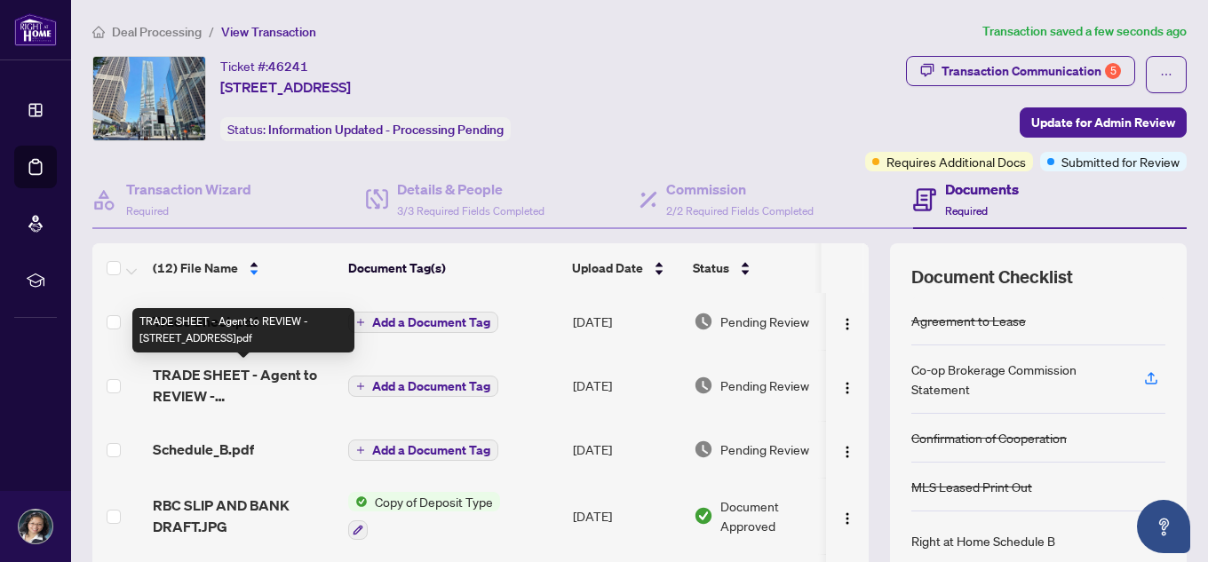
click at [262, 382] on span "TRADE SHEET - Agent to REVIEW - 1 Bloor Street E 4707.pdf" at bounding box center [243, 385] width 181 height 43
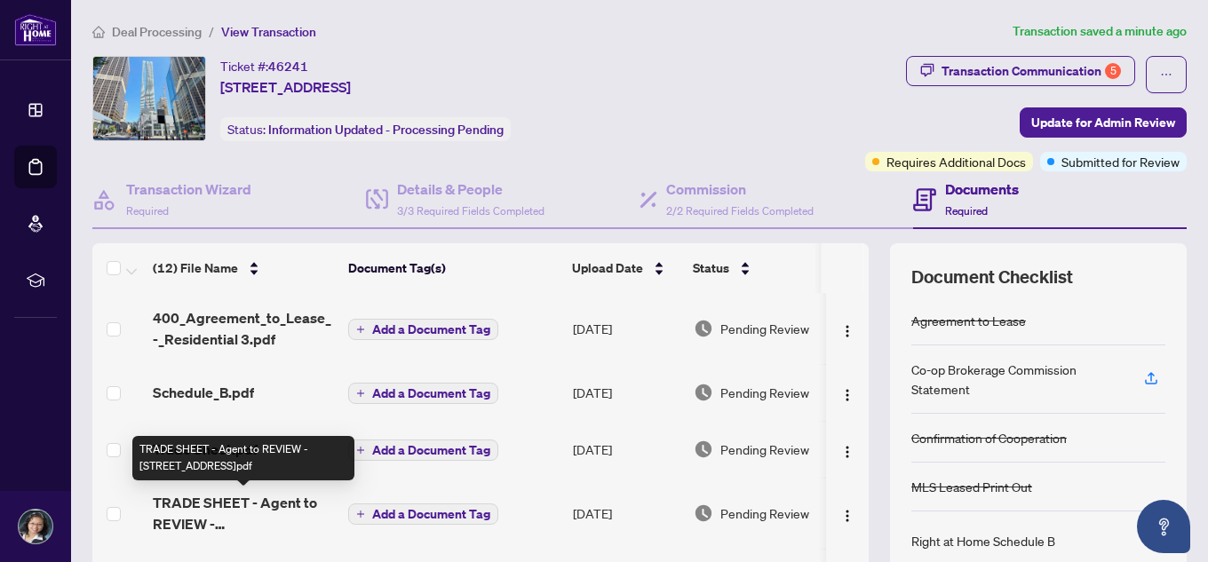
click at [270, 512] on span "TRADE SHEET - Agent to REVIEW - 1 Bloor Street E 4707.pdf" at bounding box center [243, 513] width 181 height 43
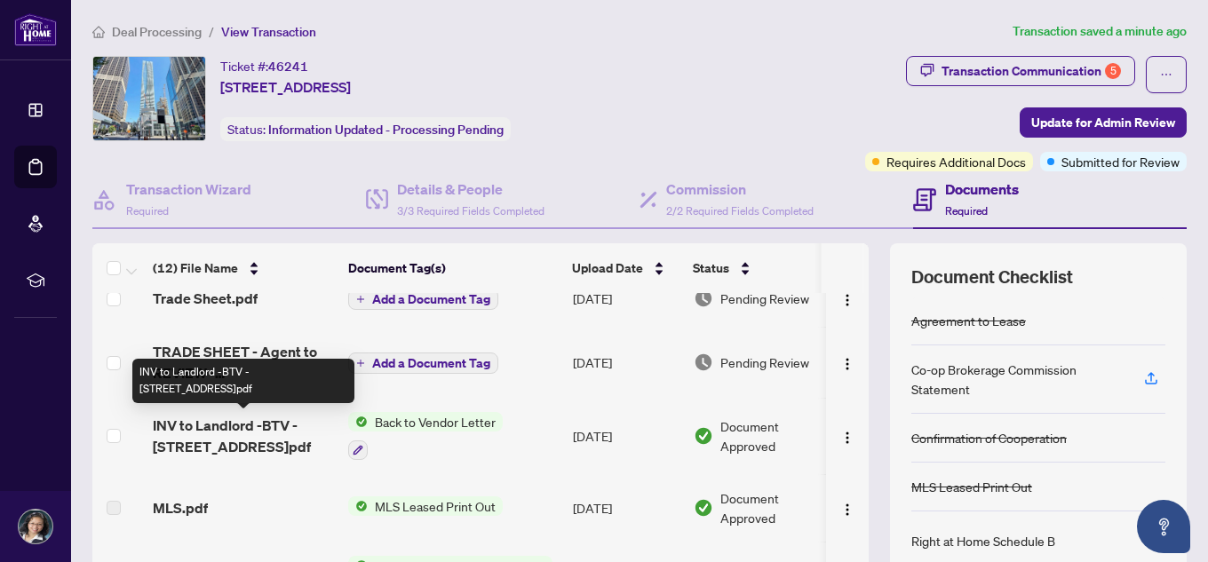
scroll to position [178, 0]
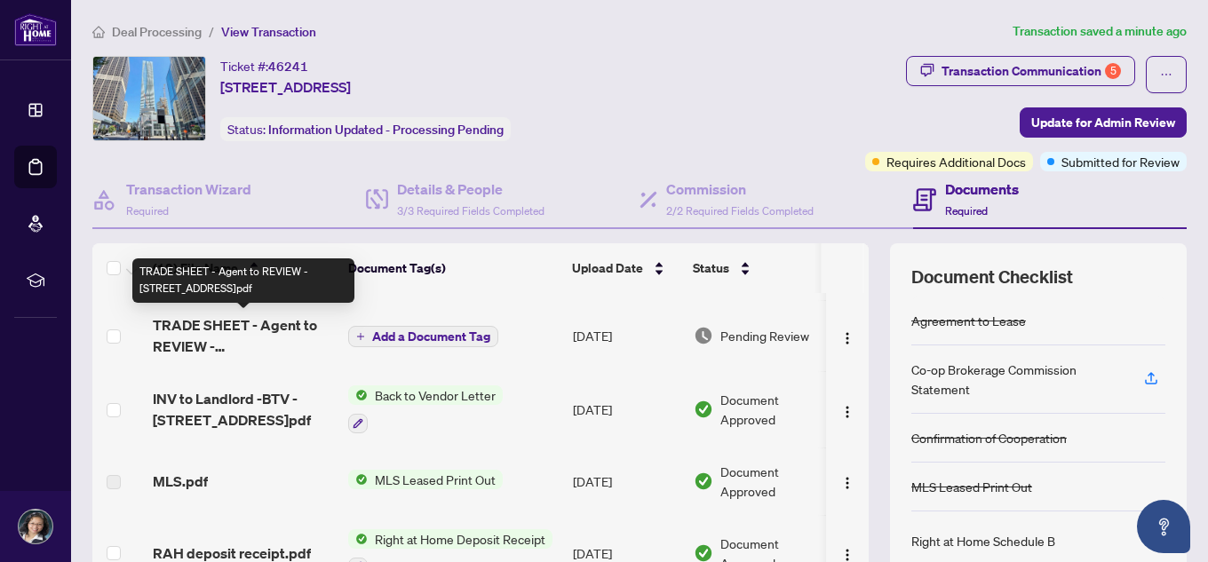
click at [231, 338] on span "TRADE SHEET - Agent to REVIEW - 1 Bloor Street E 4707.pdf" at bounding box center [243, 335] width 181 height 43
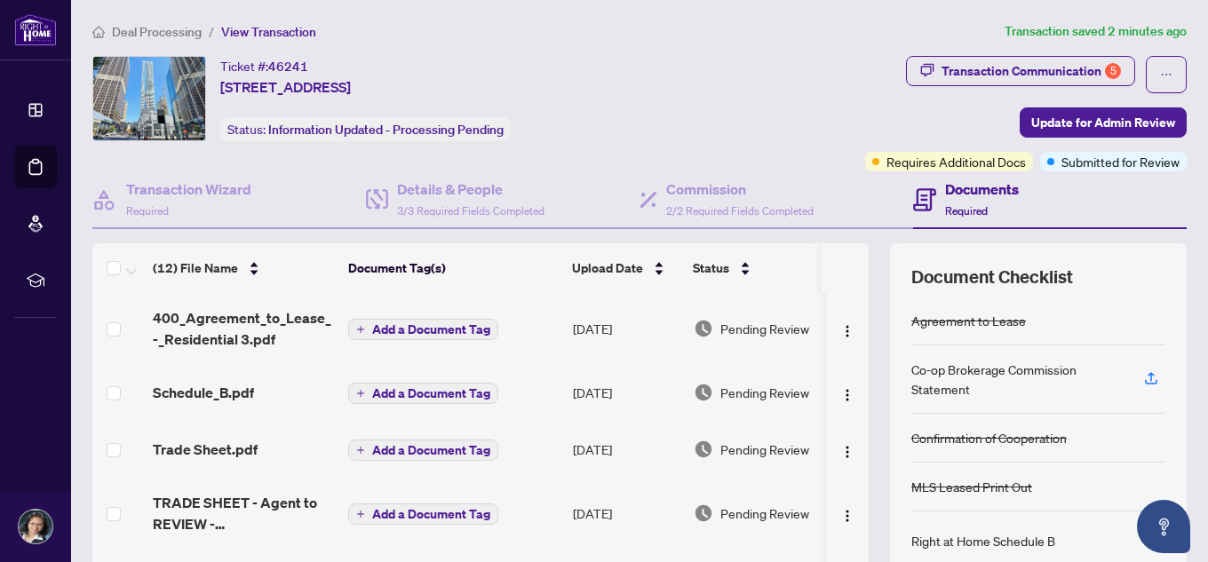
scroll to position [89, 0]
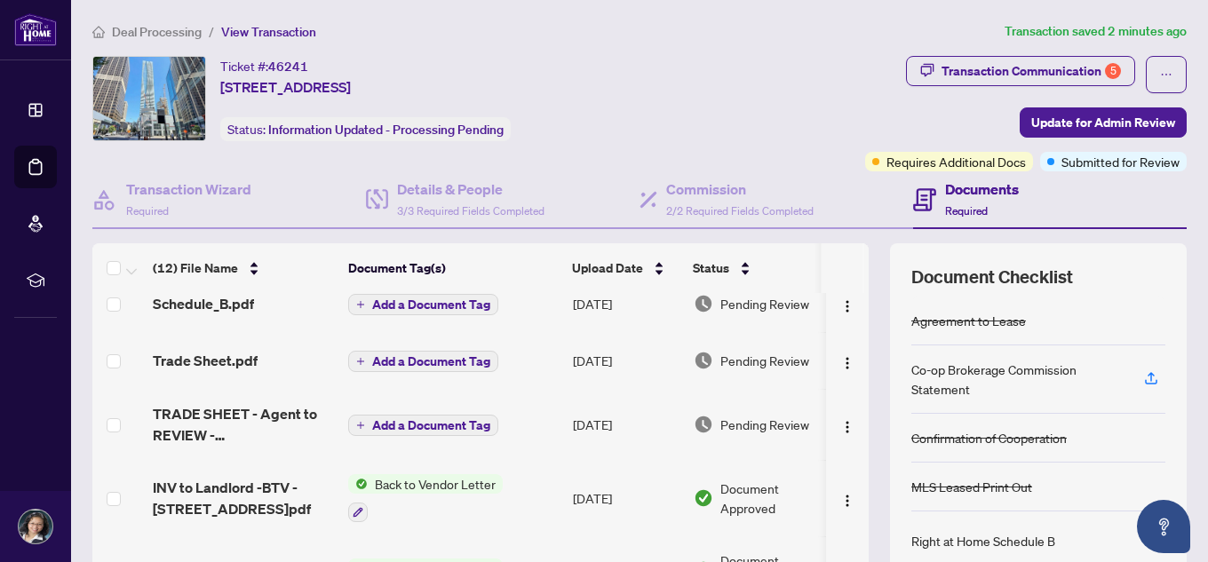
click at [441, 368] on span "Add a Document Tag" at bounding box center [431, 361] width 118 height 12
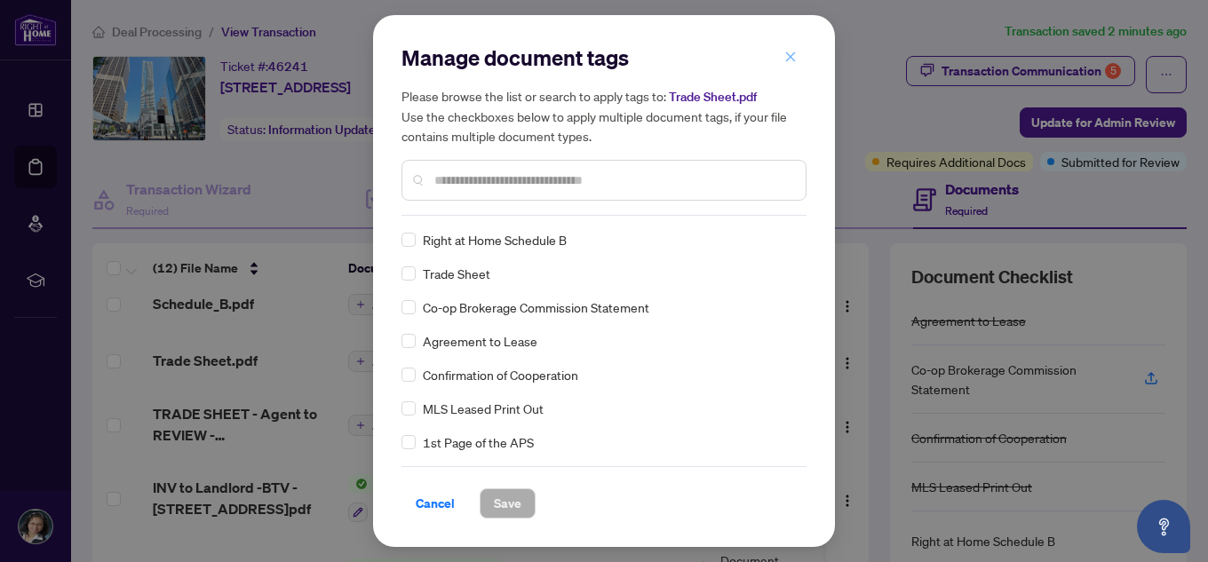
click at [786, 55] on icon "close" at bounding box center [790, 57] width 12 height 12
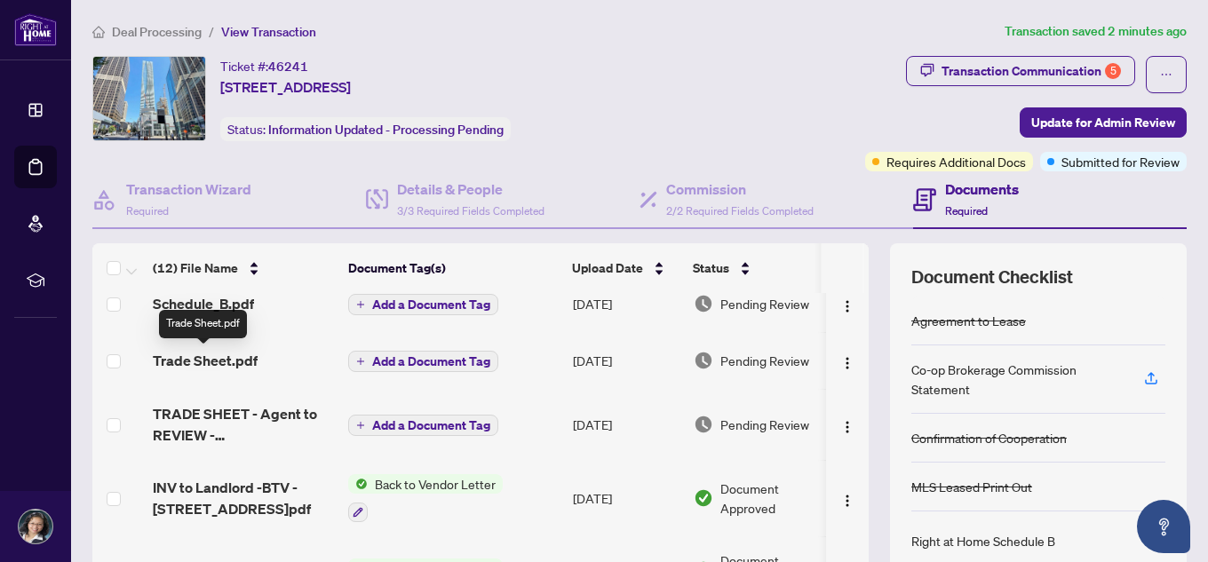
click at [195, 364] on span "Trade Sheet.pdf" at bounding box center [205, 360] width 105 height 21
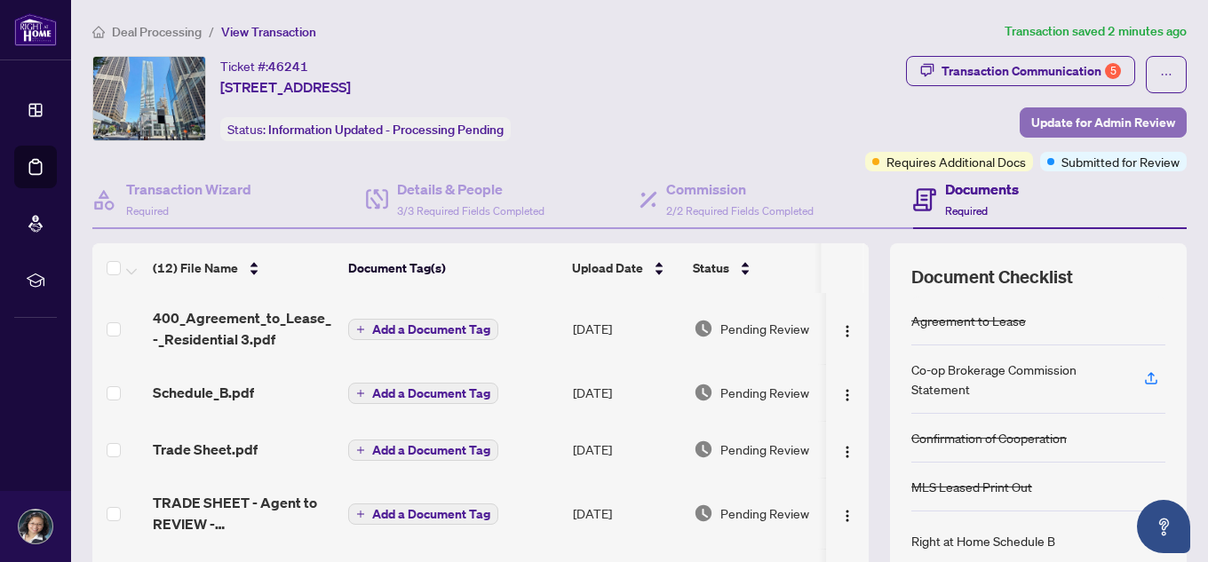
click at [1057, 115] on span "Update for Admin Review" at bounding box center [1103, 122] width 144 height 28
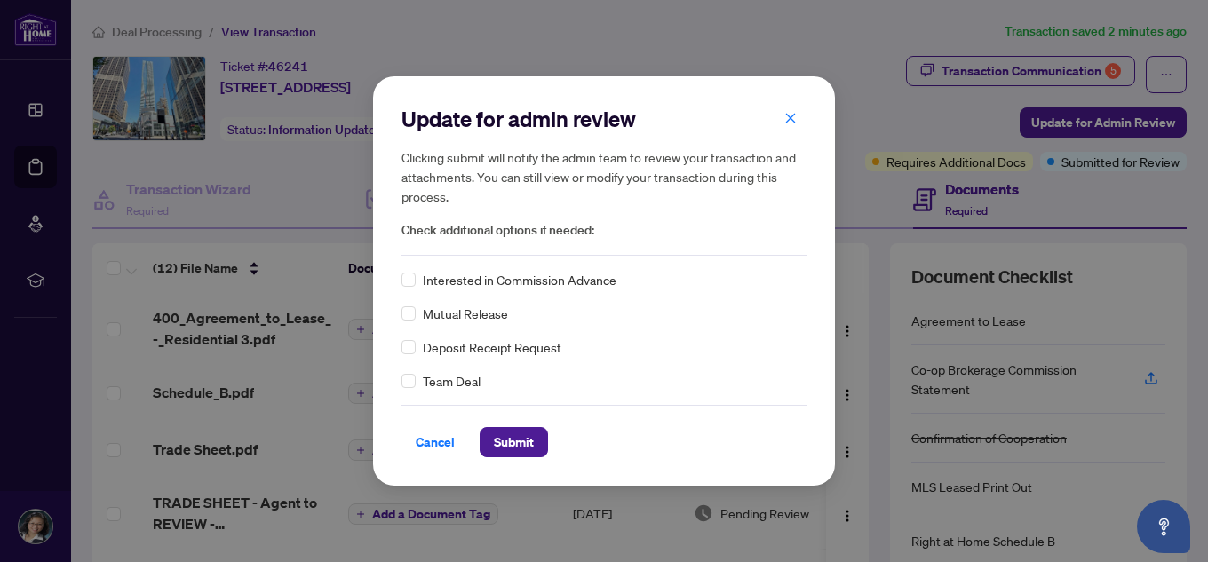
click at [433, 206] on div "Clicking submit will notify the admin team to review your transaction and attac…" at bounding box center [603, 193] width 405 height 93
click at [511, 450] on span "Submit" at bounding box center [514, 442] width 40 height 28
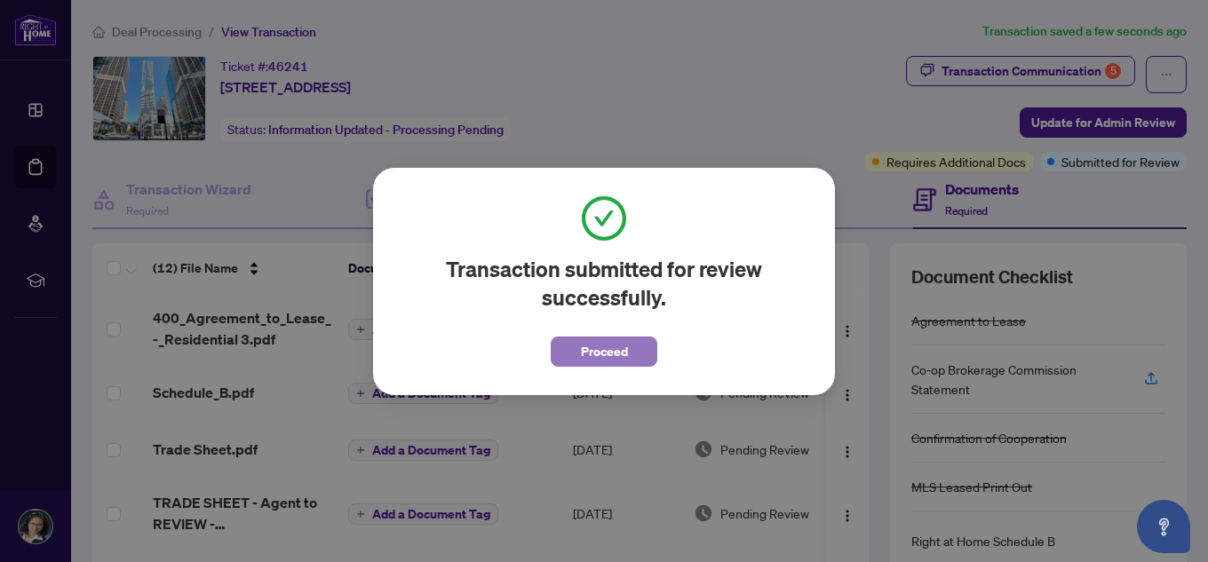
click at [611, 353] on span "Proceed" at bounding box center [604, 351] width 47 height 28
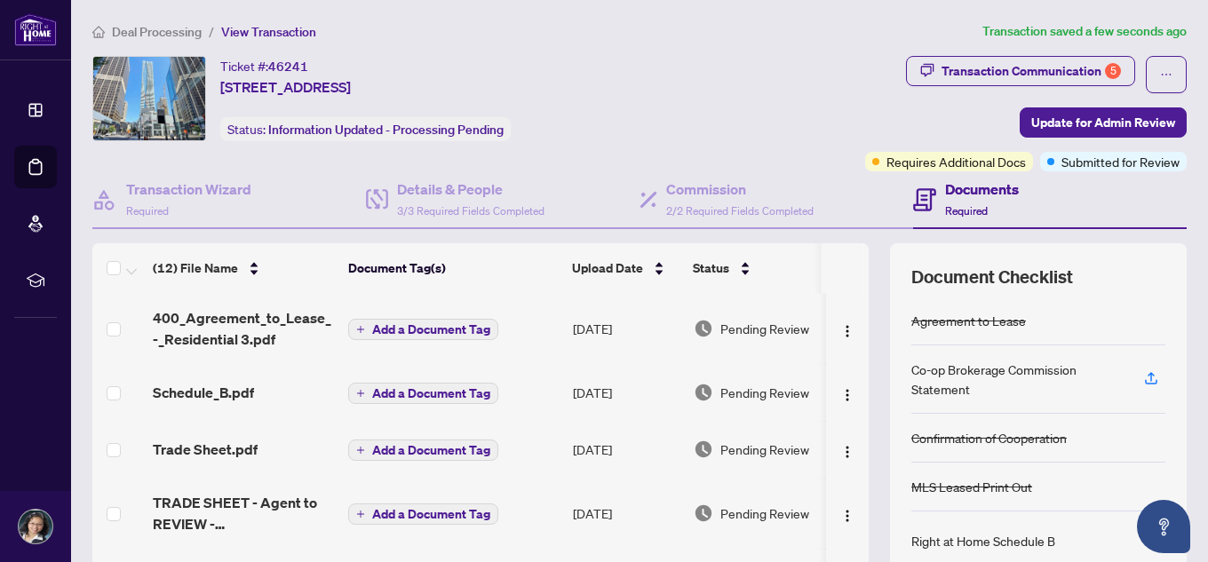
scroll to position [89, 0]
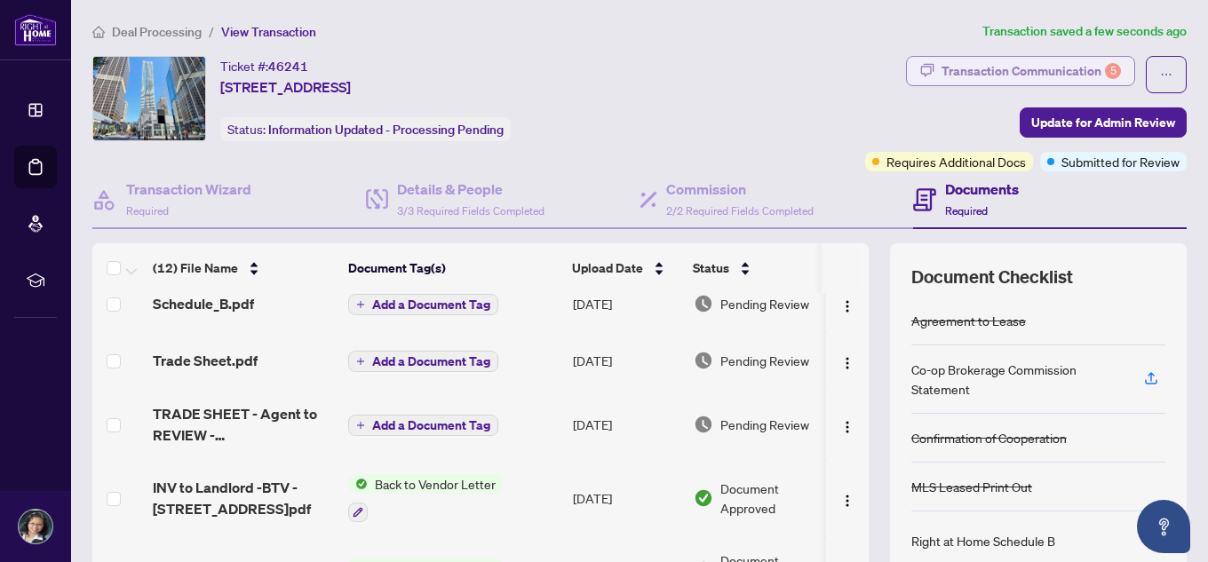
click at [1028, 71] on div "Transaction Communication 5" at bounding box center [1030, 71] width 179 height 28
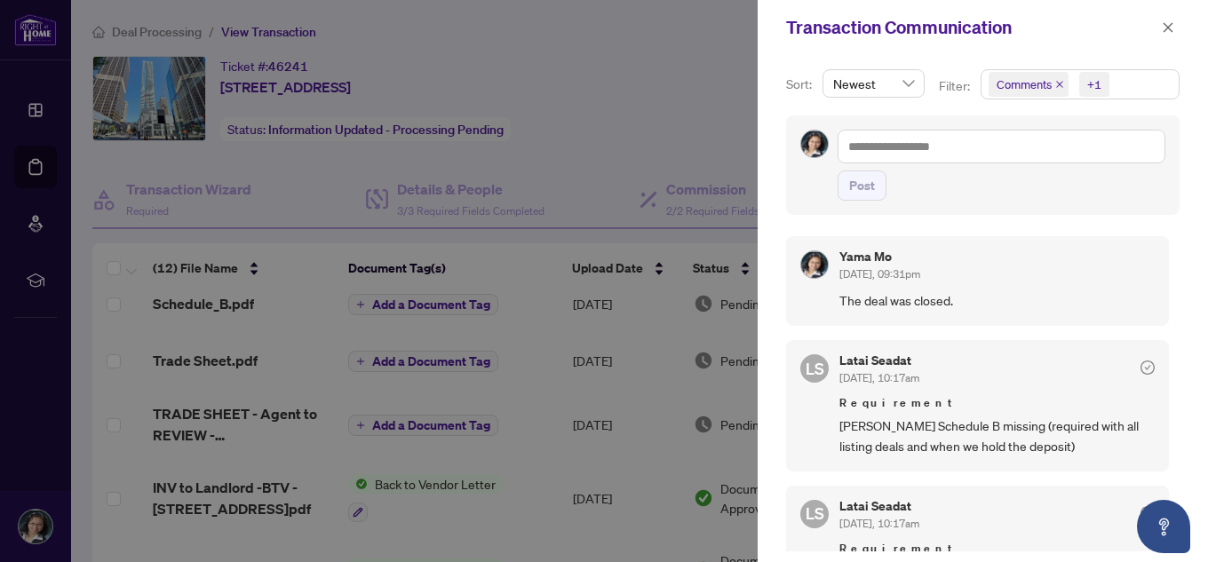
click at [608, 111] on div at bounding box center [604, 281] width 1208 height 562
click at [1171, 31] on icon "close" at bounding box center [1168, 27] width 12 height 12
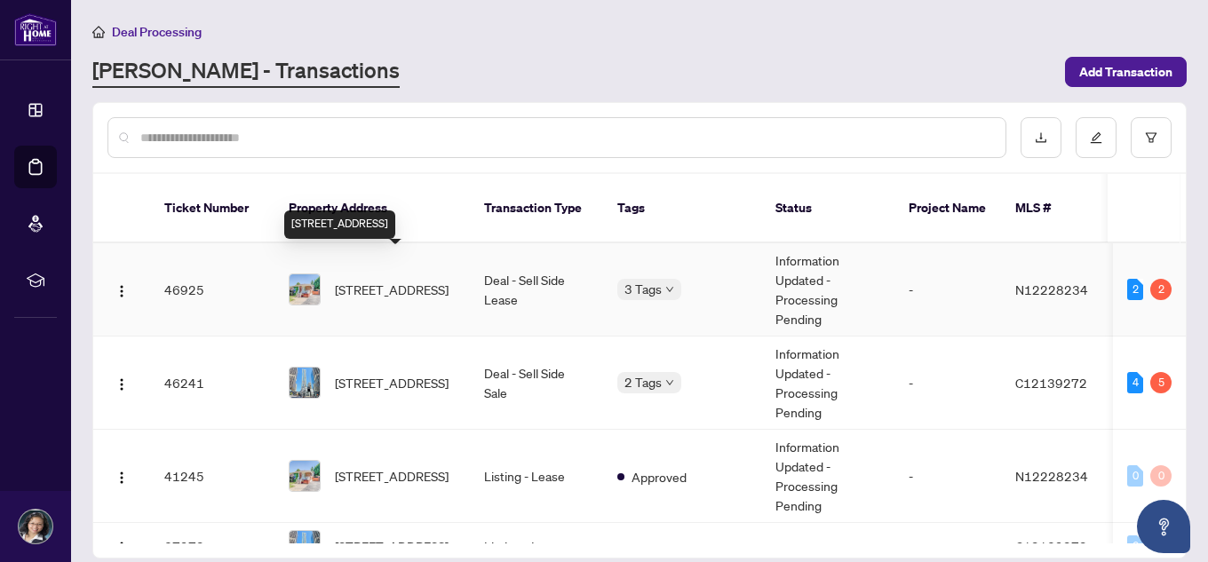
click at [390, 280] on span "107 Sherwood Forest Dr, Markham, Ontario L3P 1P9, Canada" at bounding box center [392, 290] width 114 height 20
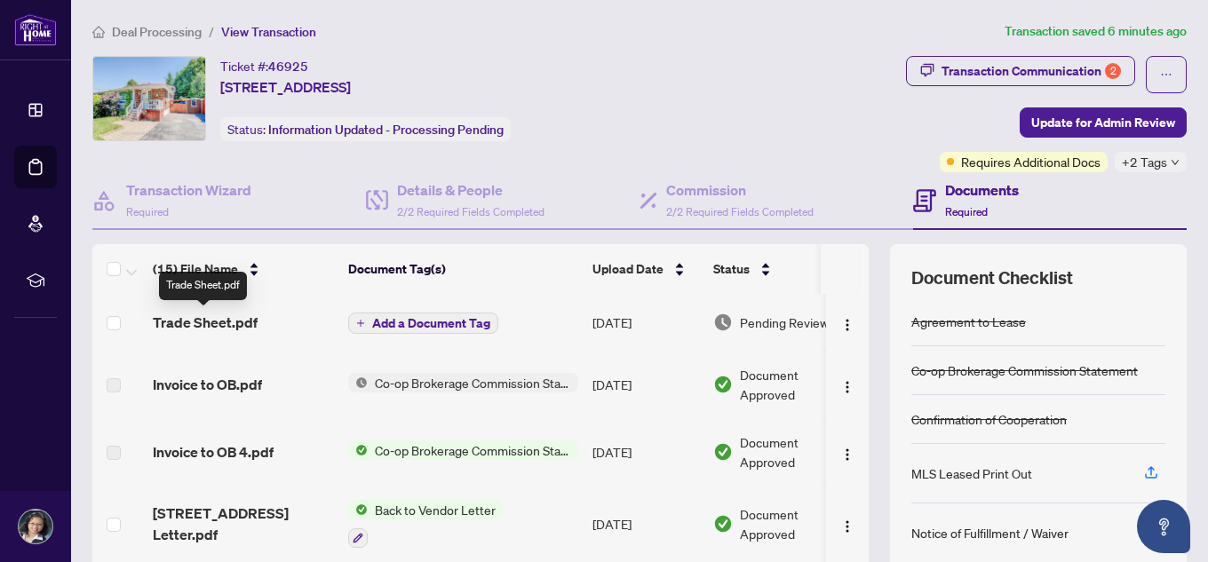
click at [249, 325] on span "Trade Sheet.pdf" at bounding box center [205, 322] width 105 height 21
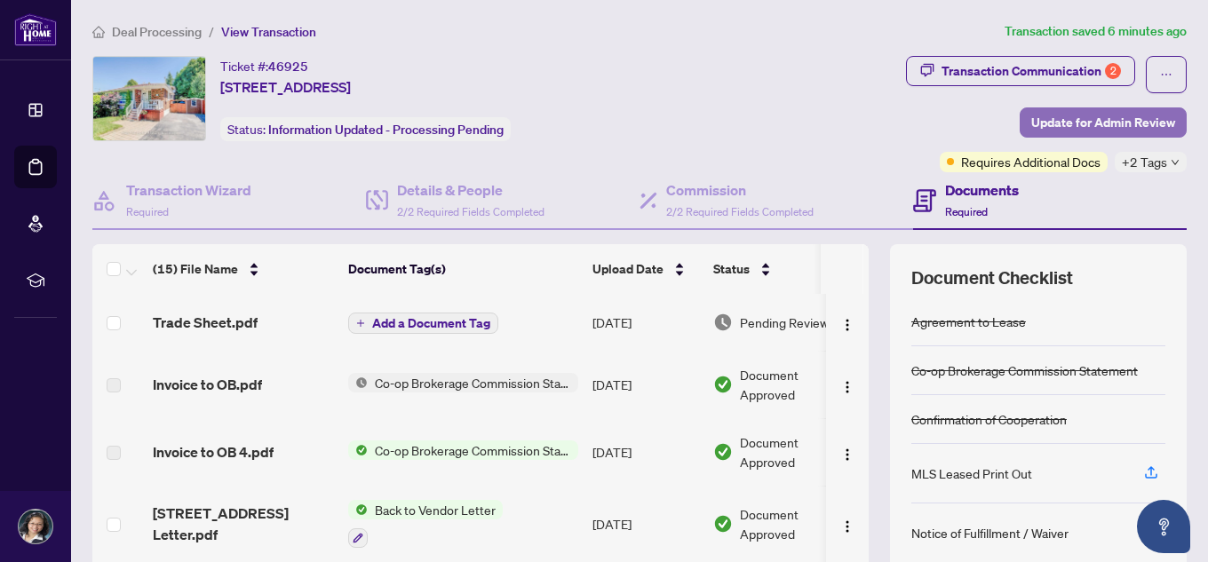
click at [1090, 115] on span "Update for Admin Review" at bounding box center [1103, 122] width 144 height 28
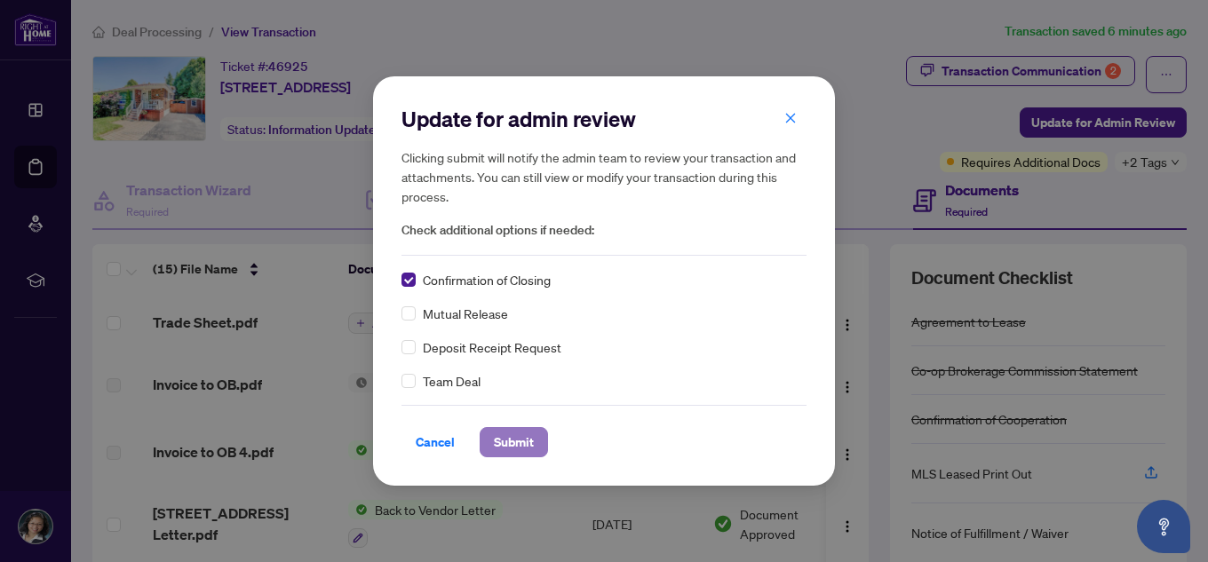
click at [521, 433] on span "Submit" at bounding box center [514, 442] width 40 height 28
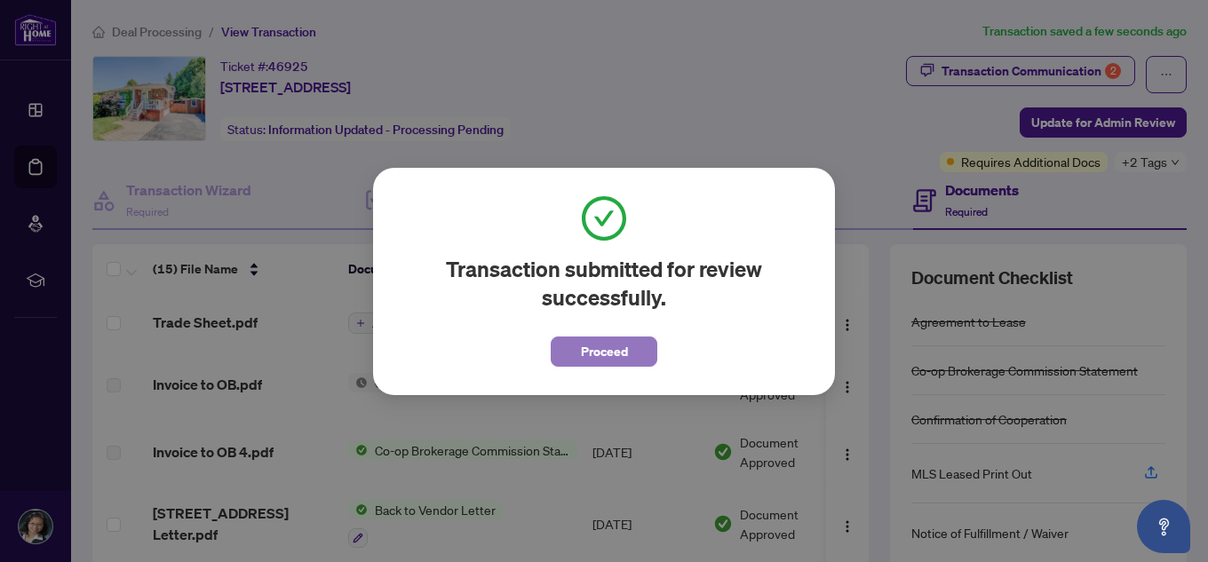
click at [614, 354] on span "Proceed" at bounding box center [604, 351] width 47 height 28
